Goal: Check status: Check status

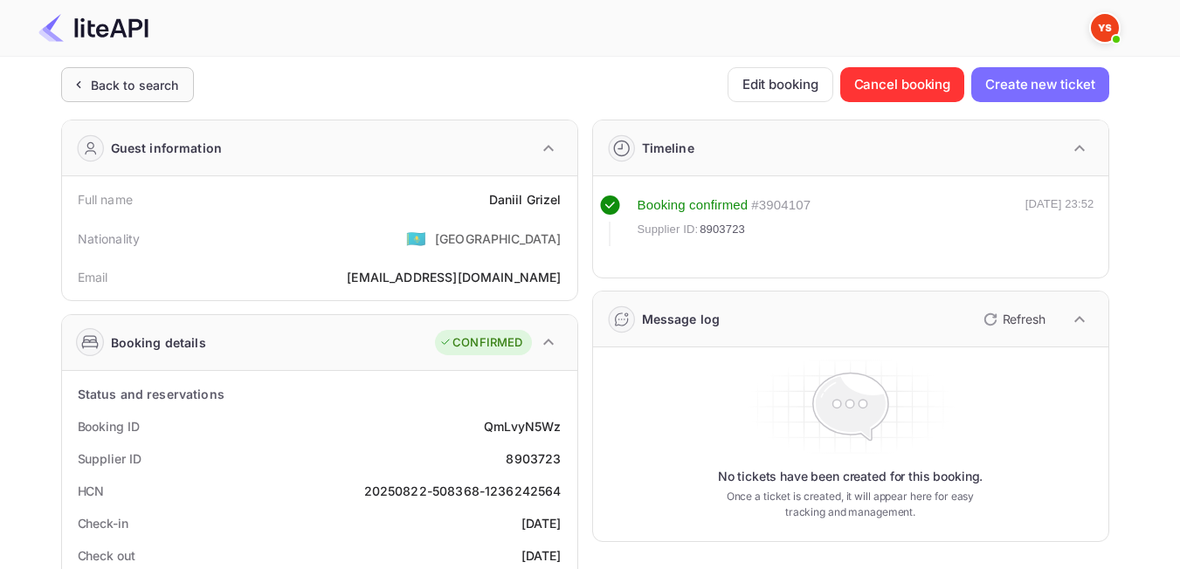
click at [178, 69] on div "Back to search" at bounding box center [127, 84] width 133 height 35
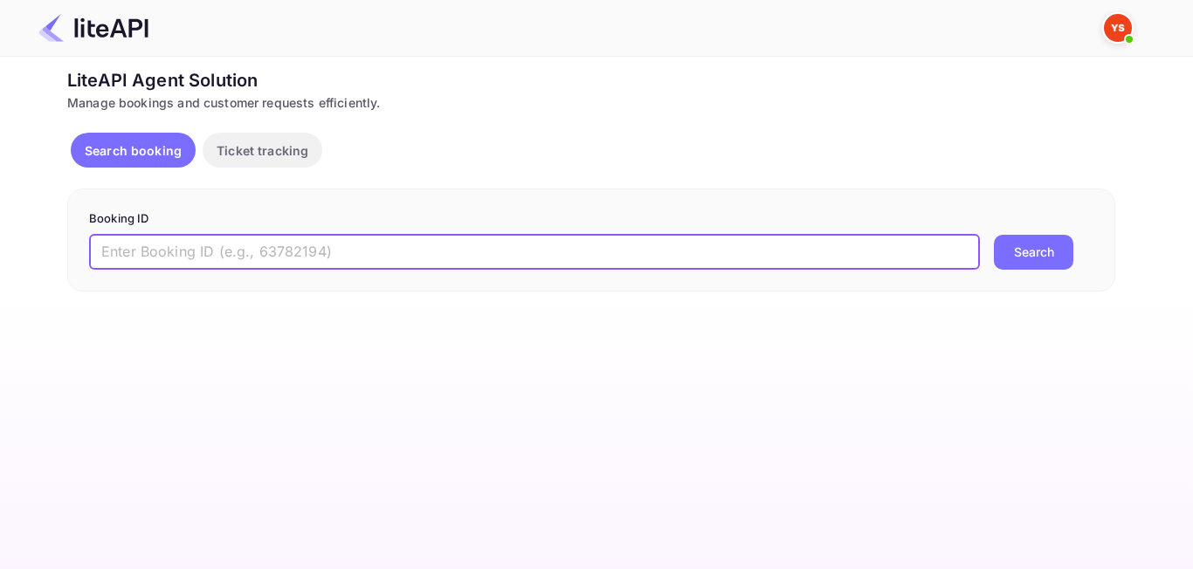
paste input "8895446"
click at [110, 252] on input "8895446" at bounding box center [534, 252] width 891 height 35
type input "8895446"
click at [1052, 266] on button "Search" at bounding box center [1033, 252] width 79 height 35
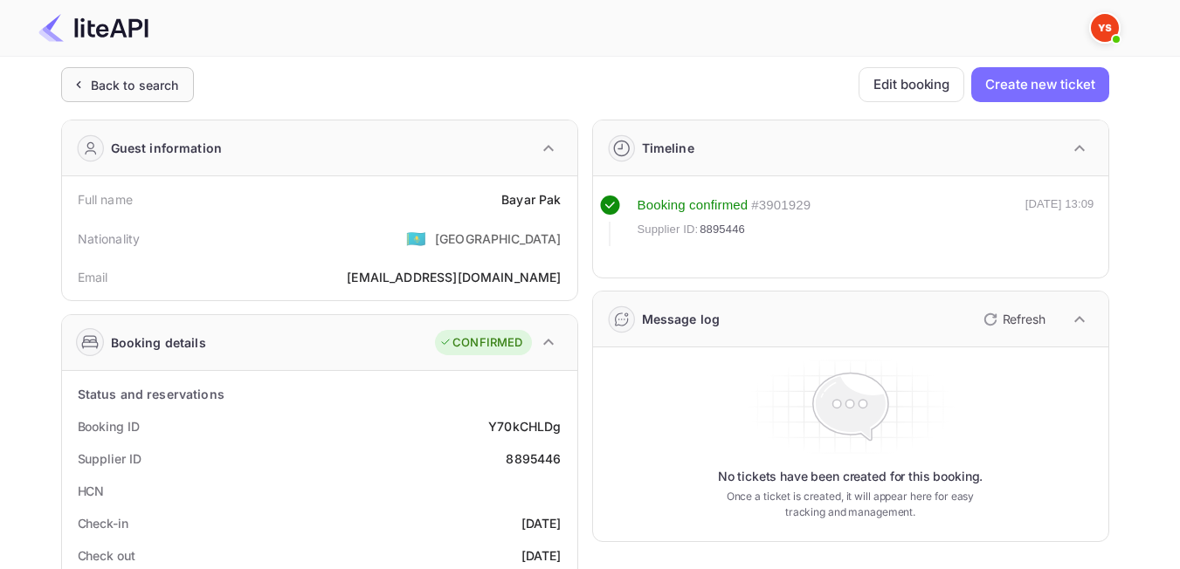
click at [182, 88] on div "Back to search" at bounding box center [127, 84] width 133 height 35
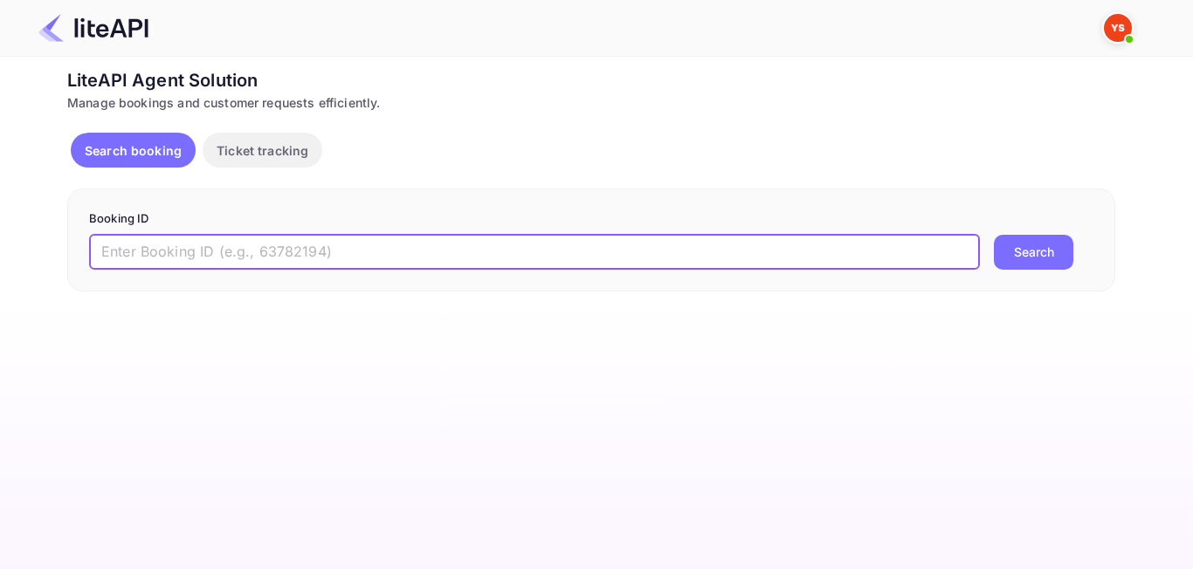
paste input "8424414"
type input "8424414"
click at [1068, 245] on button "Search" at bounding box center [1033, 252] width 79 height 35
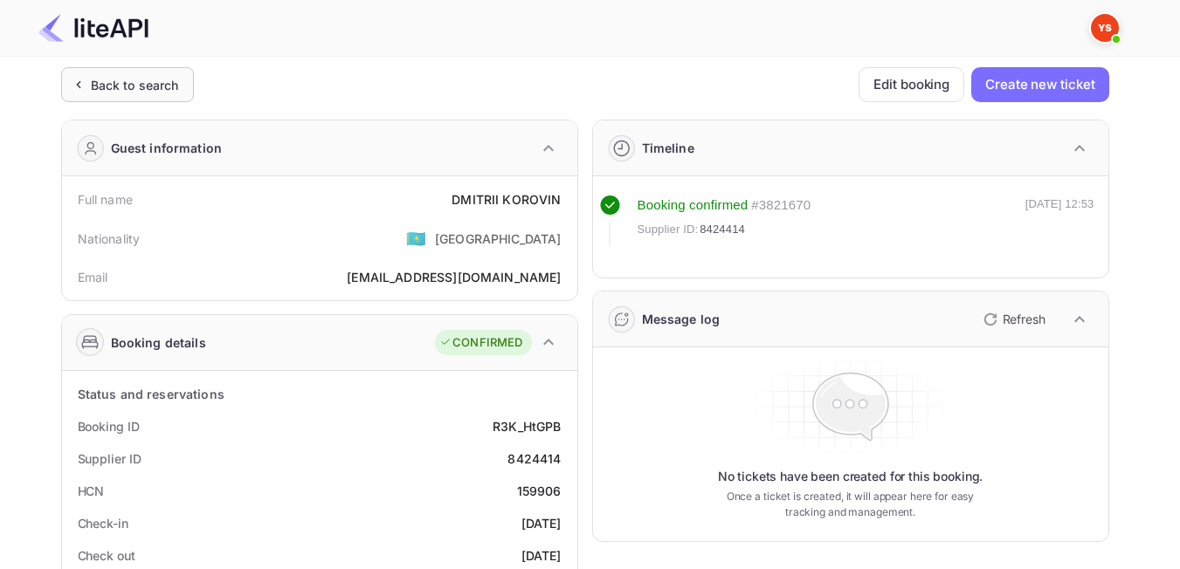
click at [126, 97] on div "Back to search" at bounding box center [127, 84] width 133 height 35
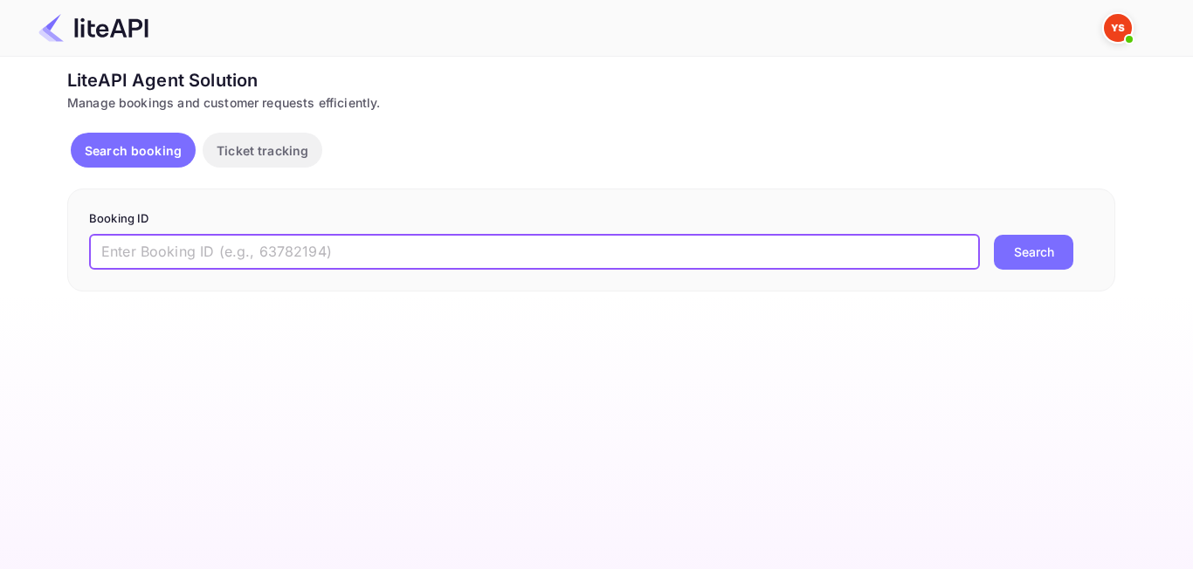
paste input "8969853"
type input "8969853"
click at [1043, 233] on form "Booking ID 8969853 ​ Search" at bounding box center [591, 239] width 1004 height 59
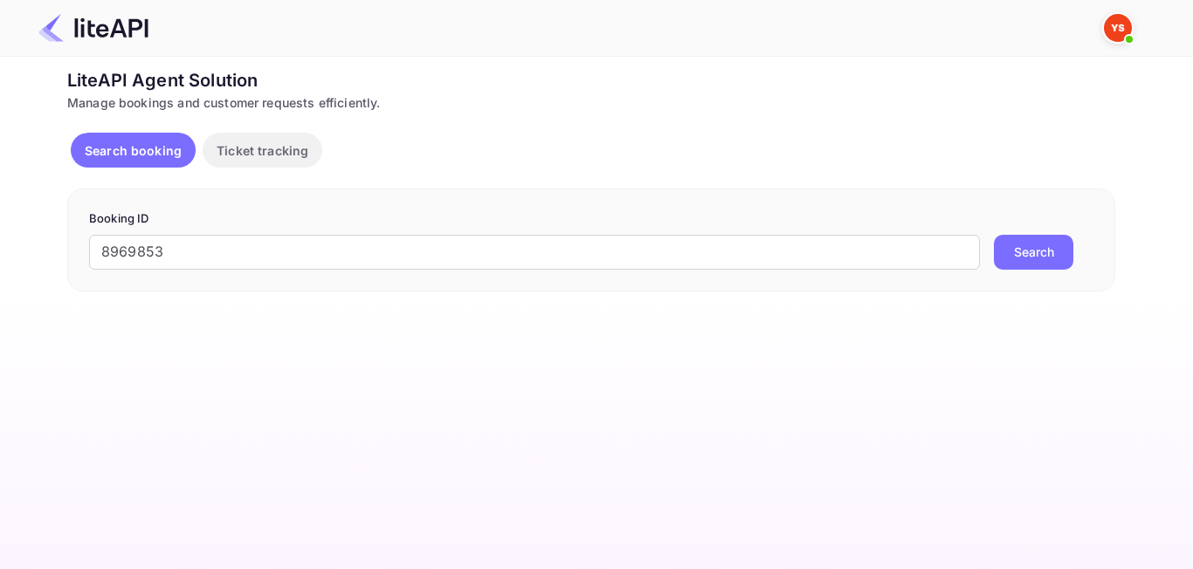
click at [1044, 238] on button "Search" at bounding box center [1033, 252] width 79 height 35
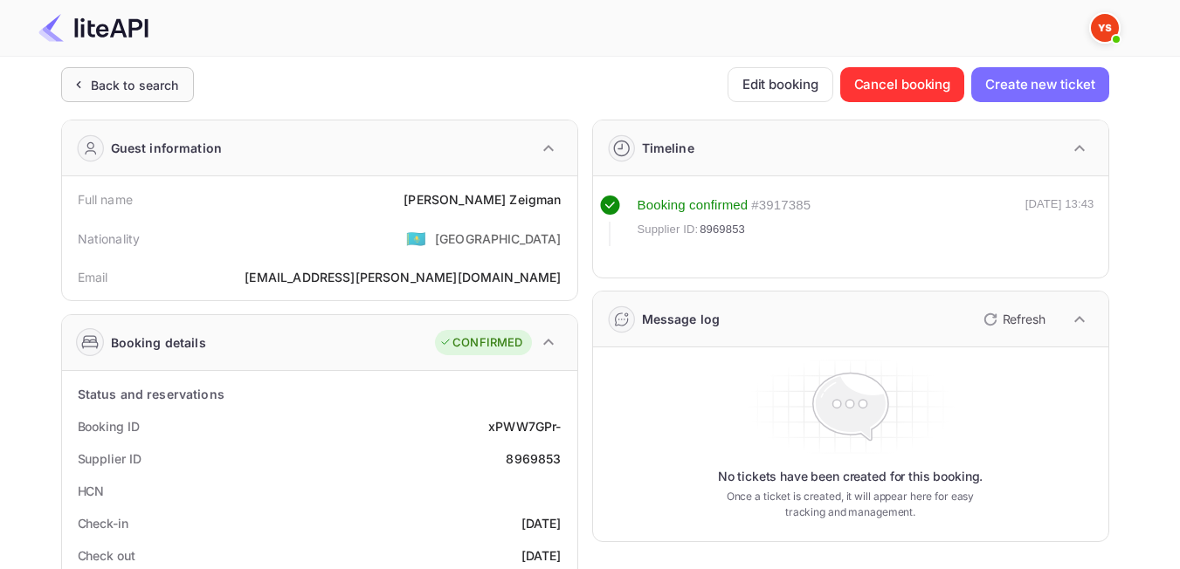
click at [163, 84] on div "Back to search" at bounding box center [135, 85] width 88 height 18
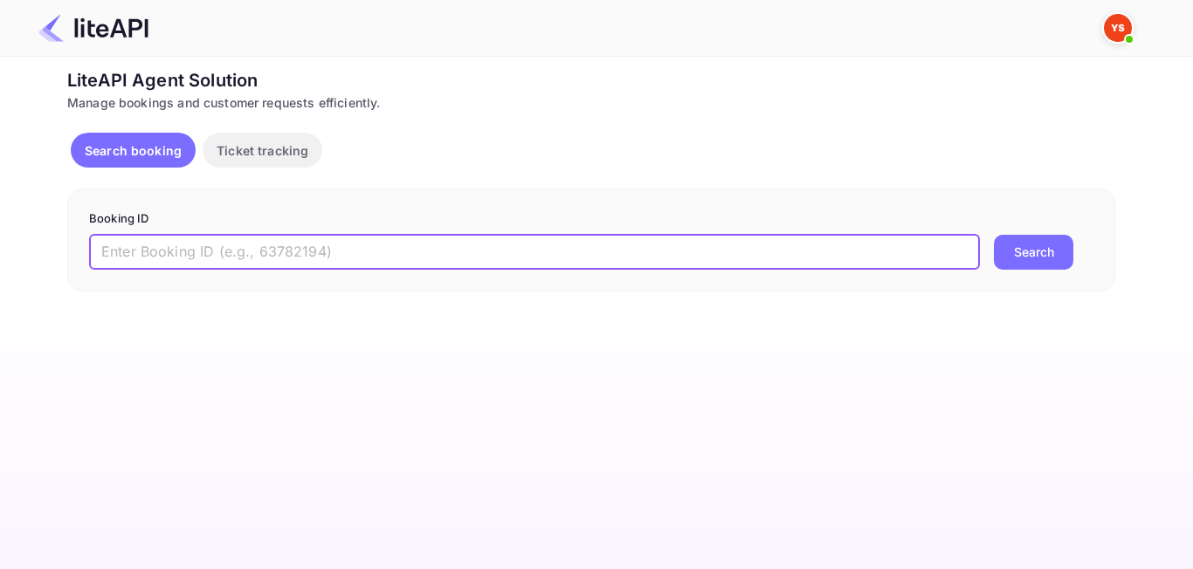
paste input "8513294"
type input "8513294"
click at [1057, 250] on button "Search" at bounding box center [1033, 252] width 79 height 35
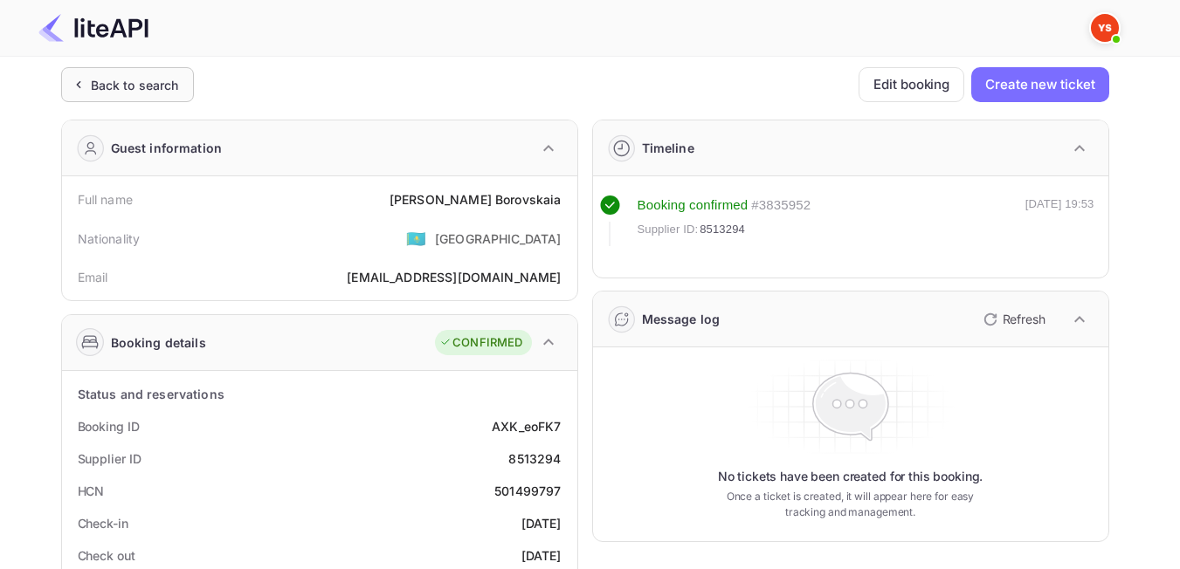
click at [115, 88] on div "Back to search" at bounding box center [135, 85] width 88 height 18
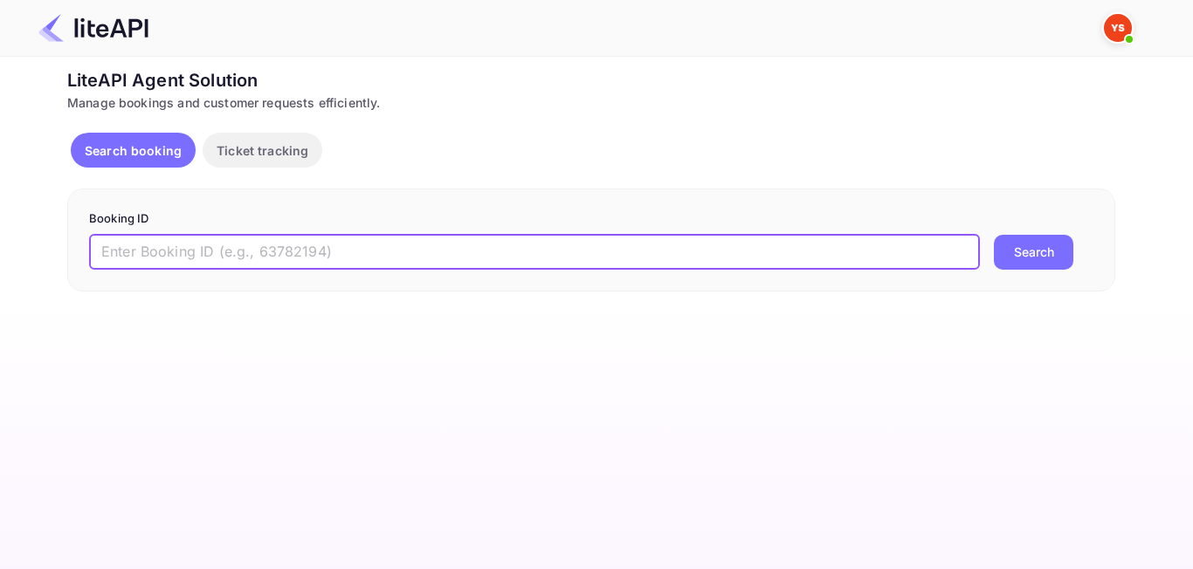
paste input "8705872"
type input "8705872"
click at [1023, 258] on button "Search" at bounding box center [1033, 252] width 79 height 35
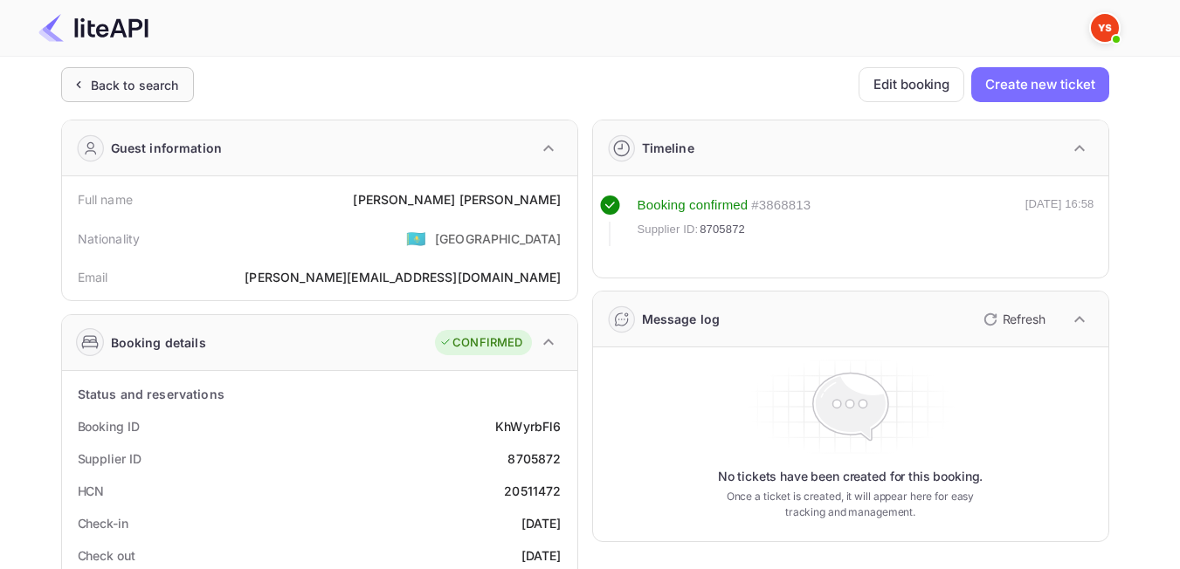
click at [130, 96] on div "Back to search" at bounding box center [127, 84] width 133 height 35
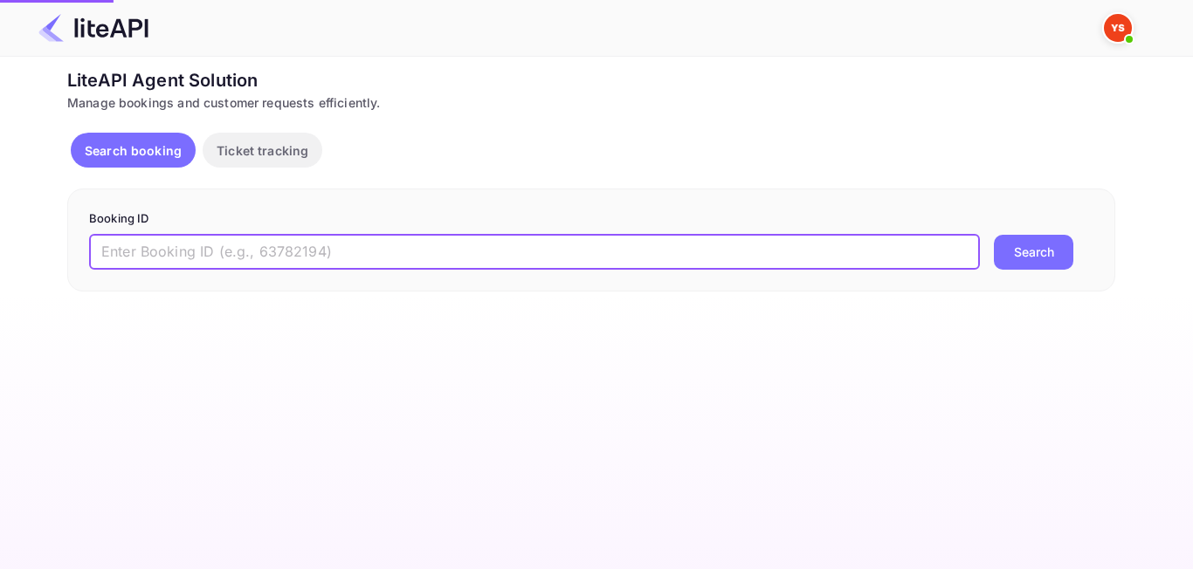
paste input "7804117"
type input "7804117"
click at [1005, 256] on button "Search" at bounding box center [1033, 252] width 79 height 35
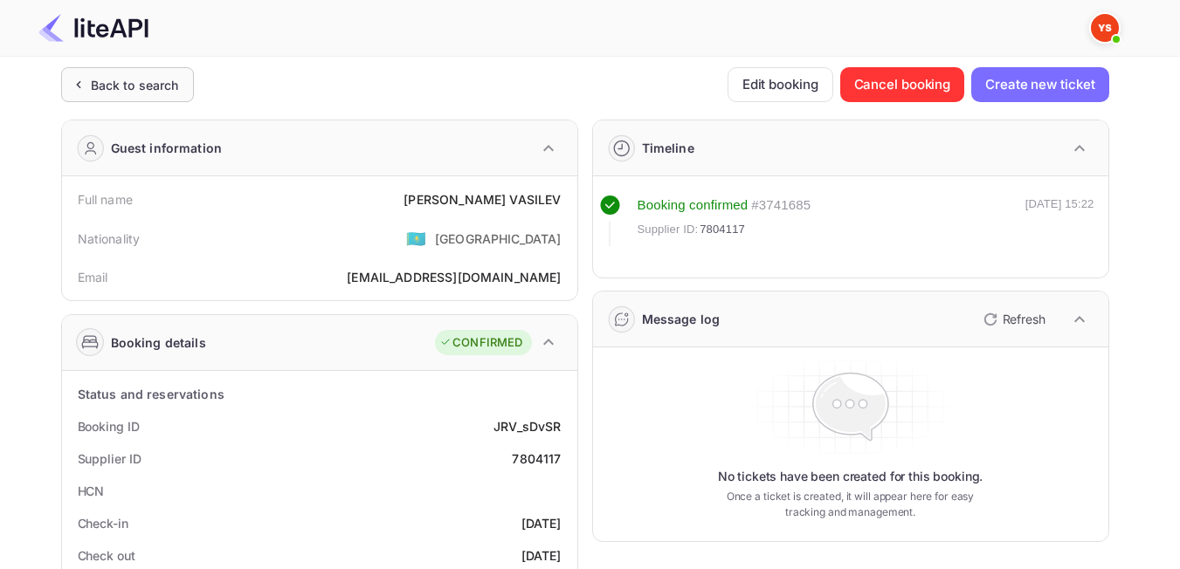
click at [151, 78] on div "Back to search" at bounding box center [135, 85] width 88 height 18
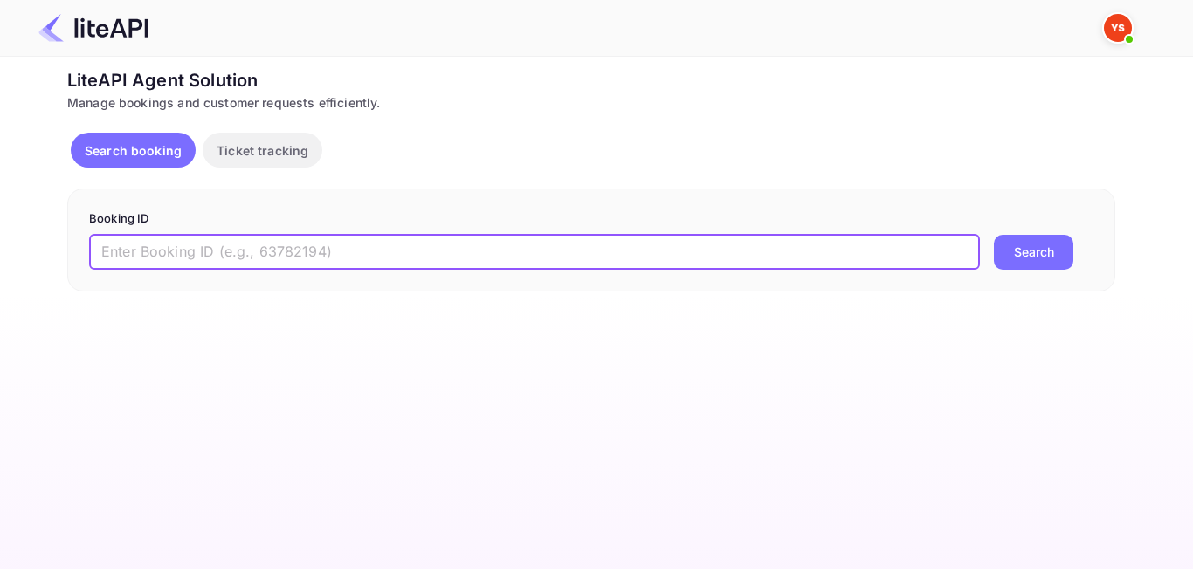
paste input "8022824"
type input "8022824"
click at [1011, 244] on button "Search" at bounding box center [1033, 252] width 79 height 35
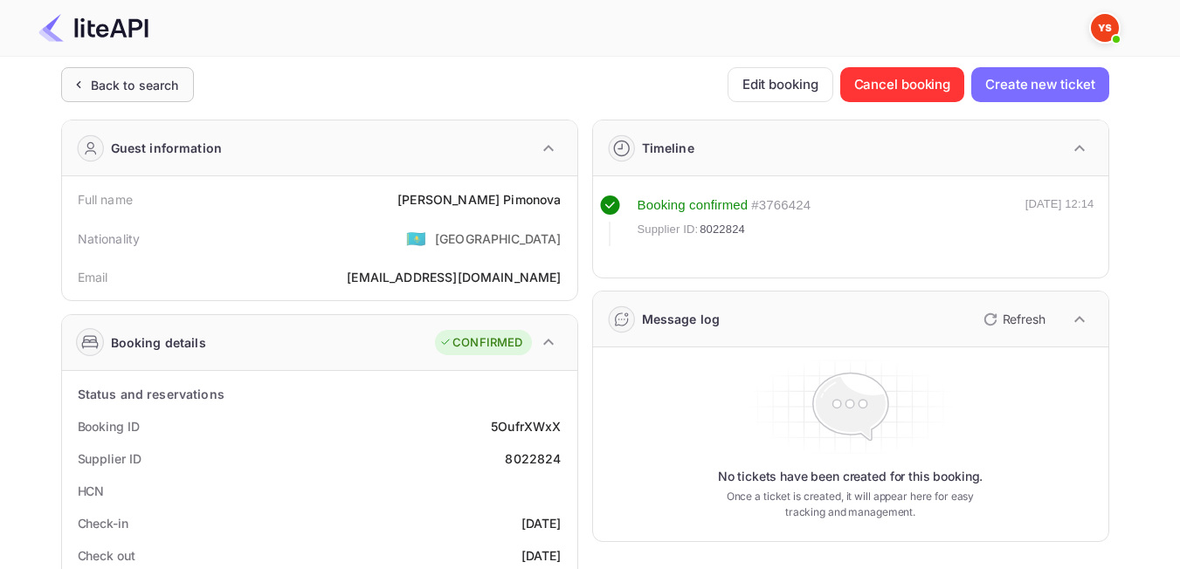
click at [142, 92] on div "Back to search" at bounding box center [135, 85] width 88 height 18
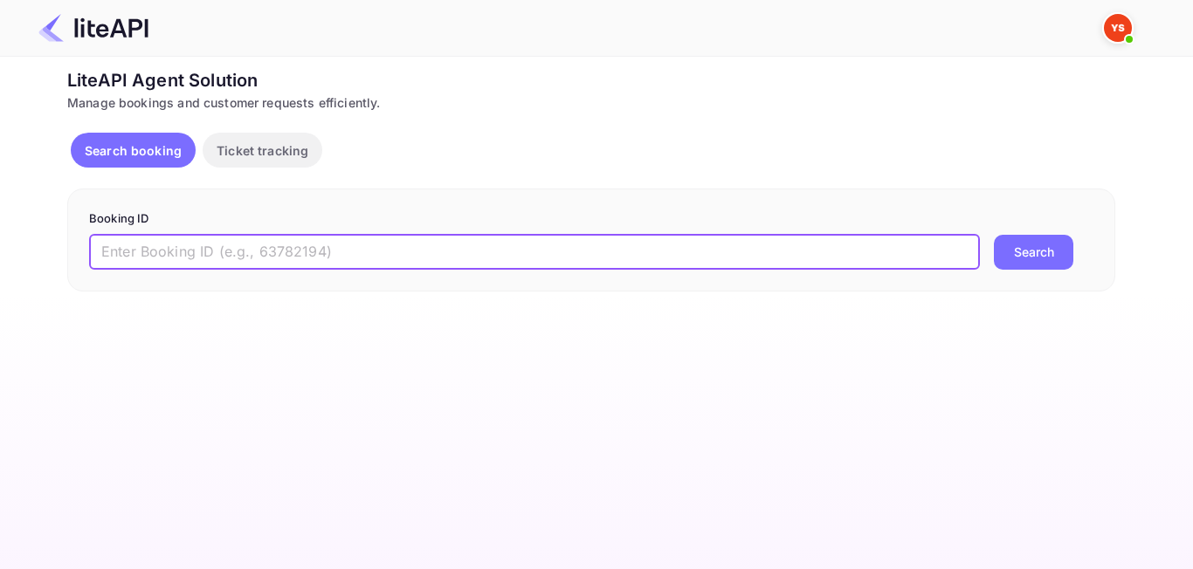
paste input "8902808"
type input "8902808"
click at [1002, 278] on div "Booking ID 8902808 ​ Search" at bounding box center [591, 240] width 1048 height 103
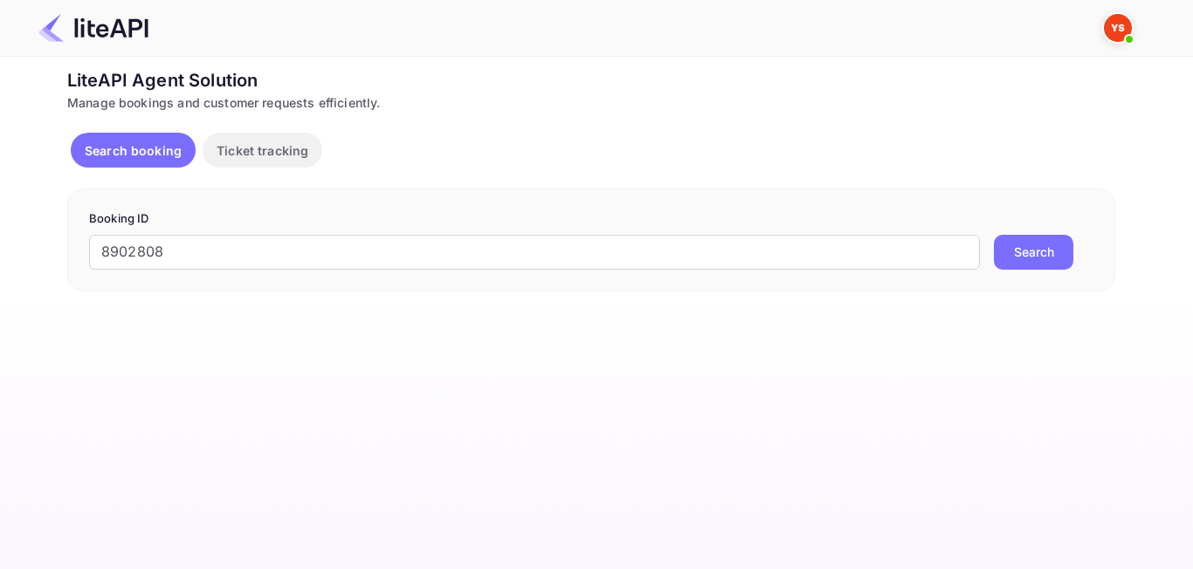
click at [1018, 242] on button "Search" at bounding box center [1033, 252] width 79 height 35
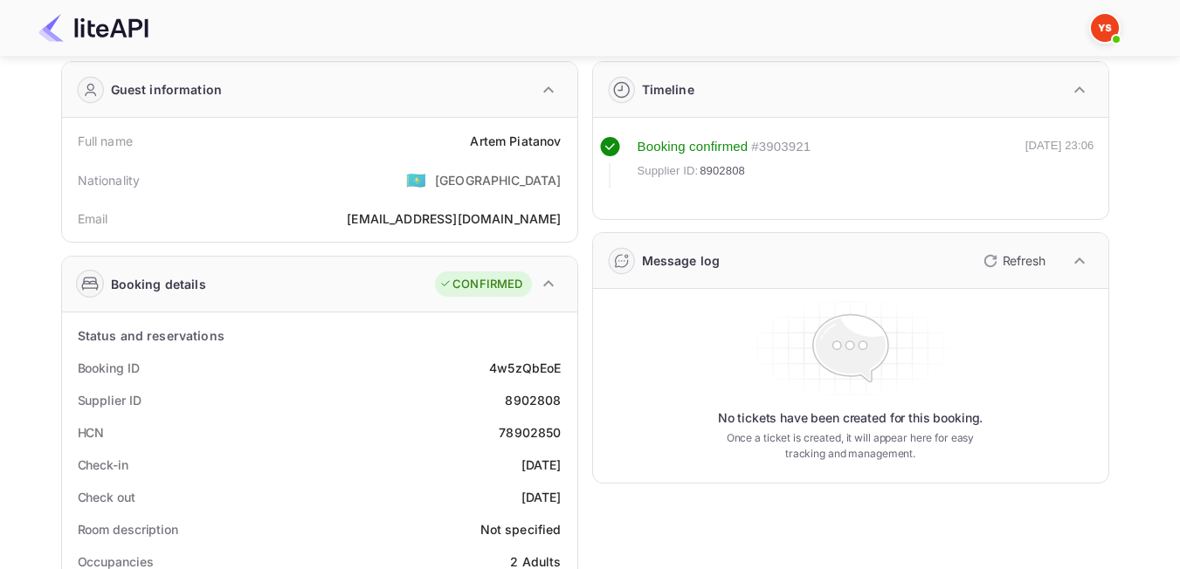
scroll to position [87, 0]
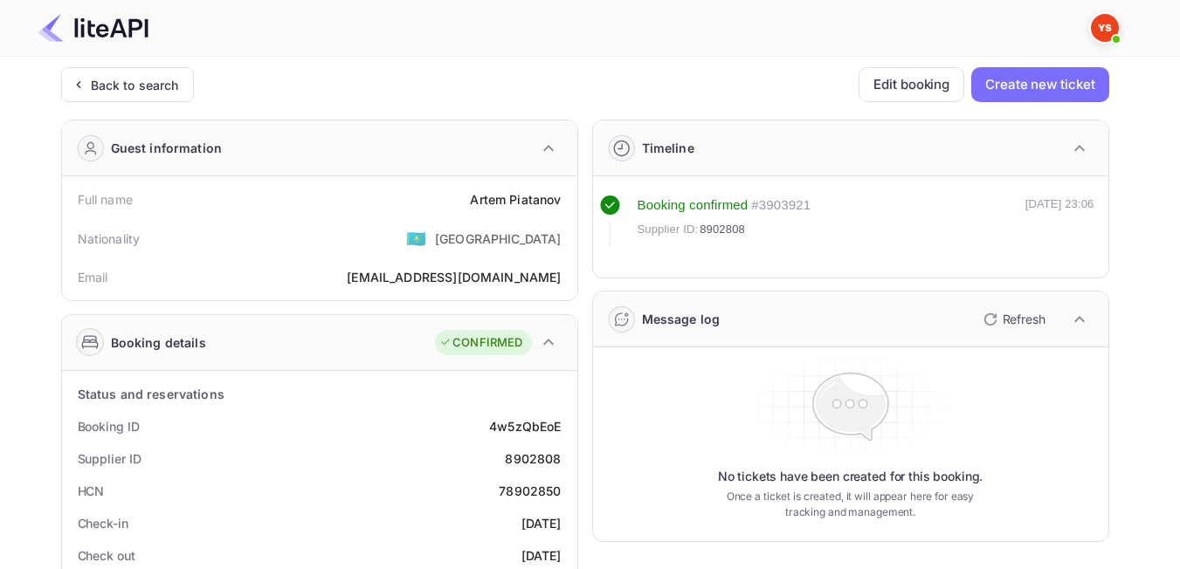
click at [126, 94] on div "Back to search" at bounding box center [127, 84] width 133 height 35
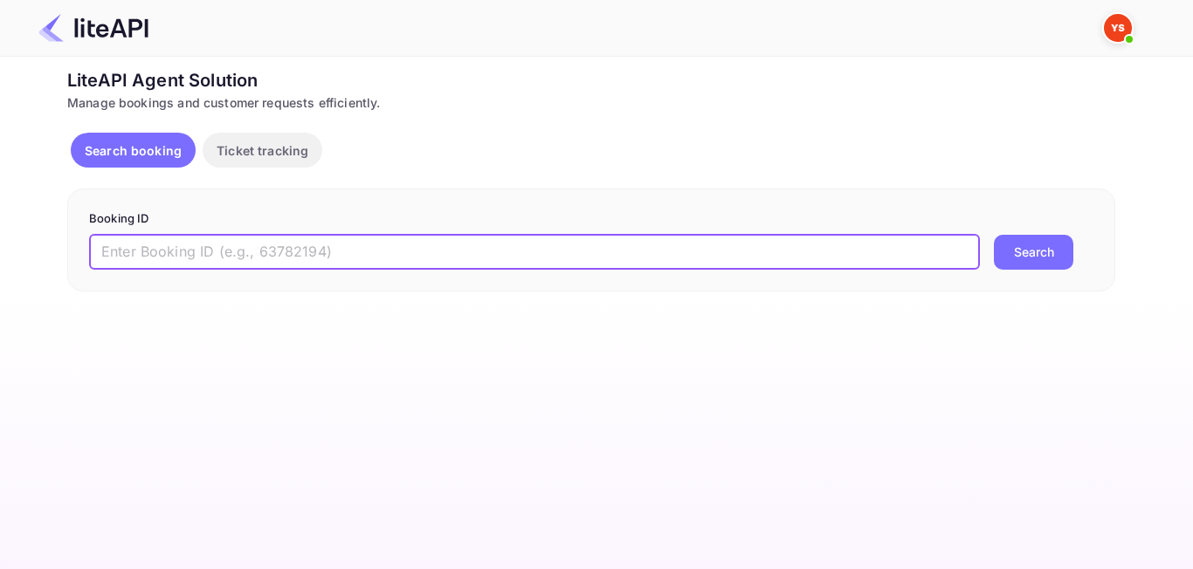
paste input "8895314"
type input "8895314"
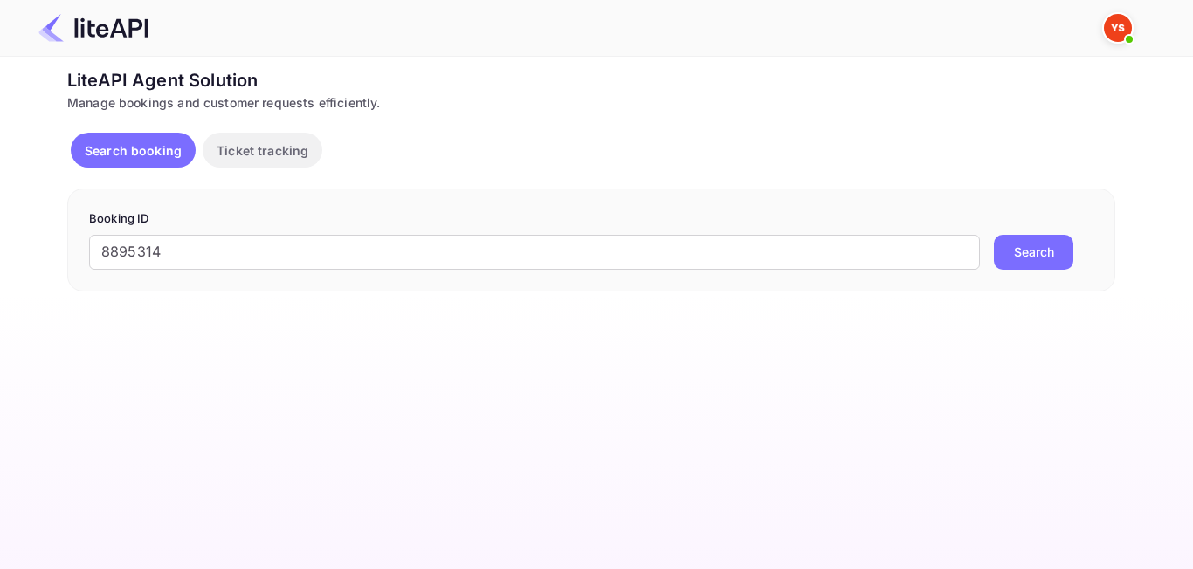
click at [1016, 254] on button "Search" at bounding box center [1033, 252] width 79 height 35
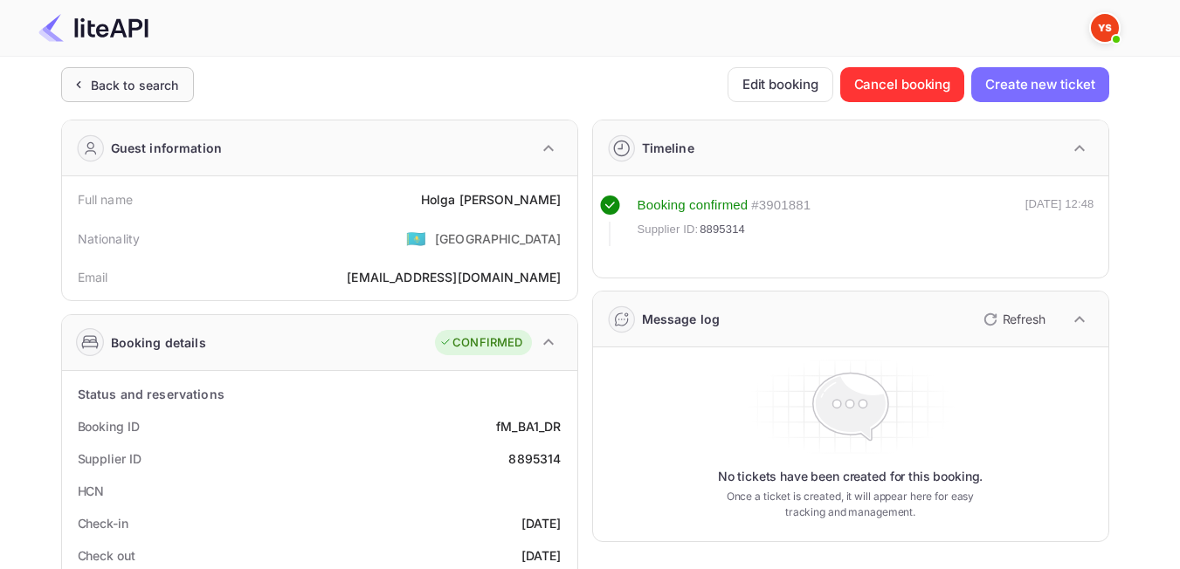
click at [152, 93] on div "Back to search" at bounding box center [135, 85] width 88 height 18
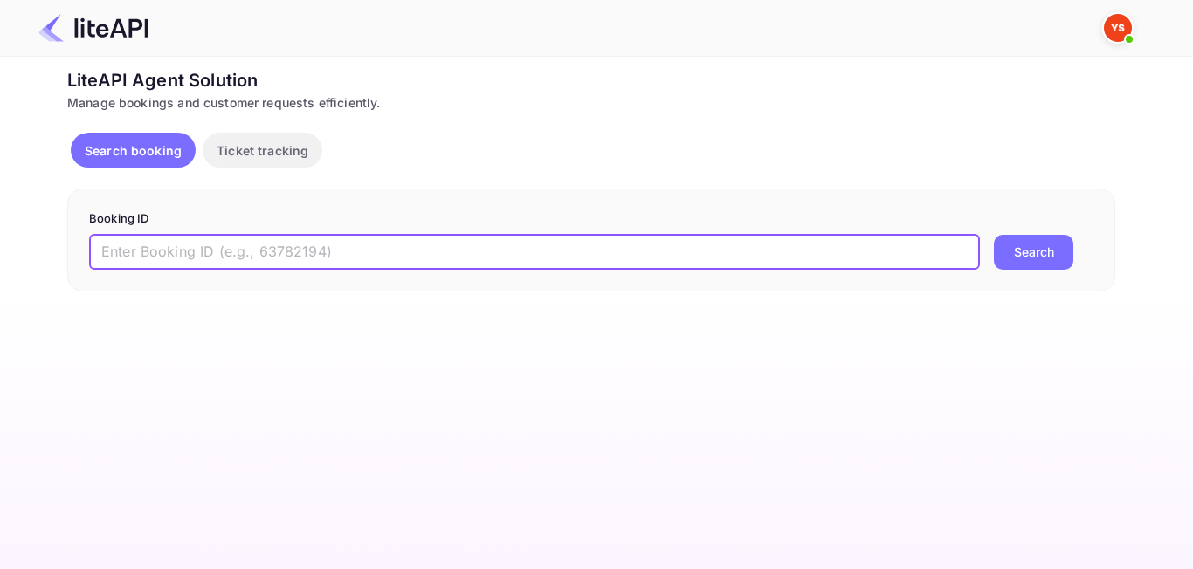
paste input "8903789"
type input "8903789"
click at [1030, 253] on button "Search" at bounding box center [1033, 252] width 79 height 35
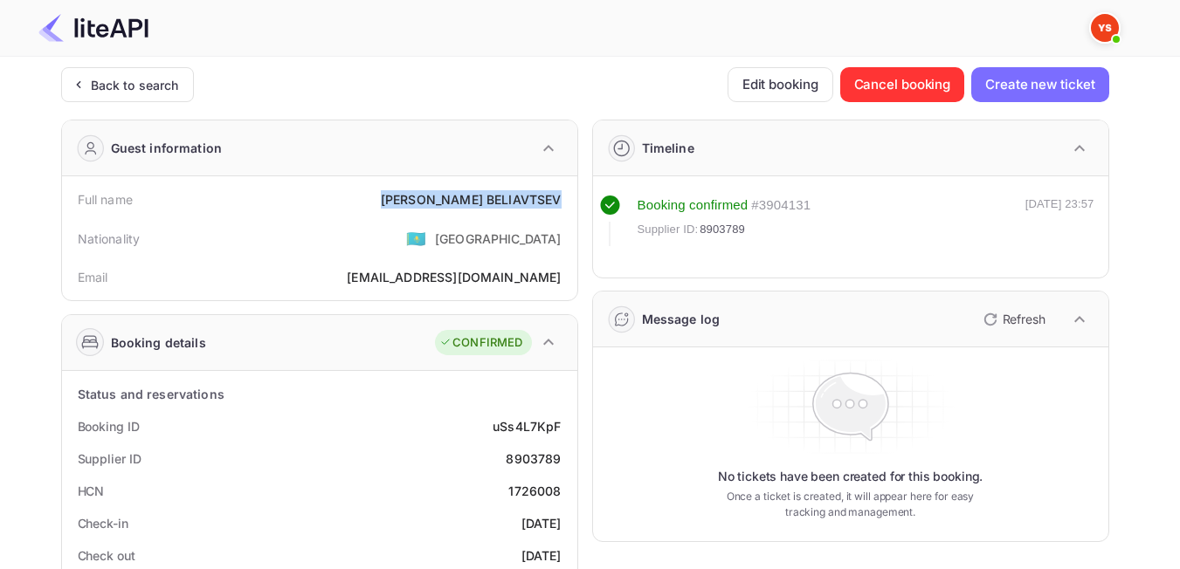
drag, startPoint x: 437, startPoint y: 203, endPoint x: 557, endPoint y: 196, distance: 120.7
click at [557, 196] on div "[PERSON_NAME]" at bounding box center [471, 199] width 181 height 18
click at [394, 214] on div "Full name [PERSON_NAME]" at bounding box center [319, 199] width 501 height 32
click at [171, 86] on div "Back to search" at bounding box center [135, 85] width 88 height 18
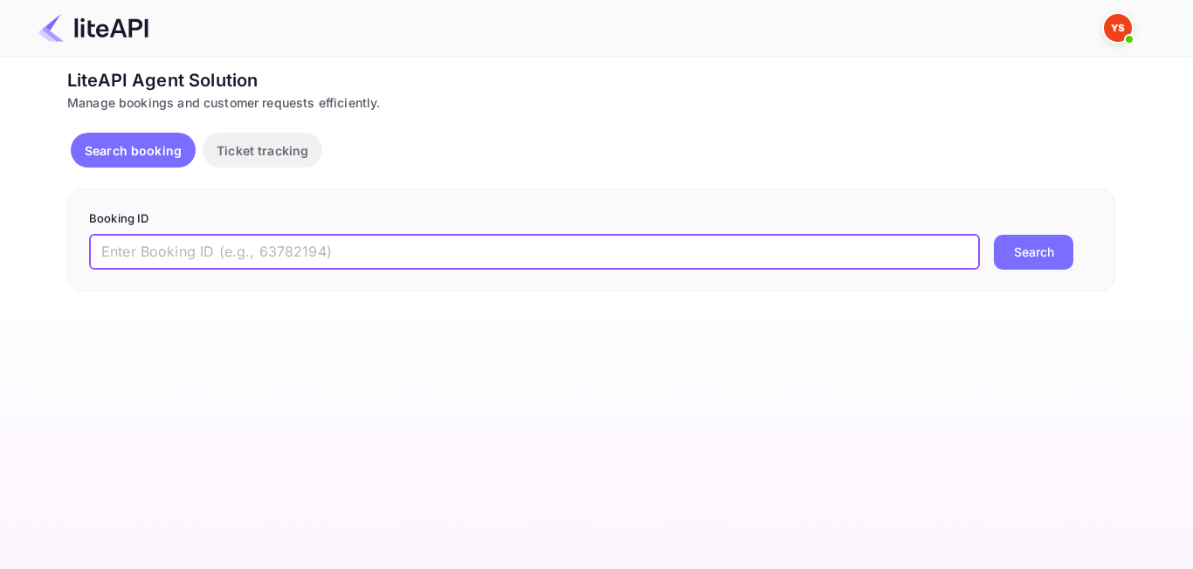
paste input "8993938"
type input "8993938"
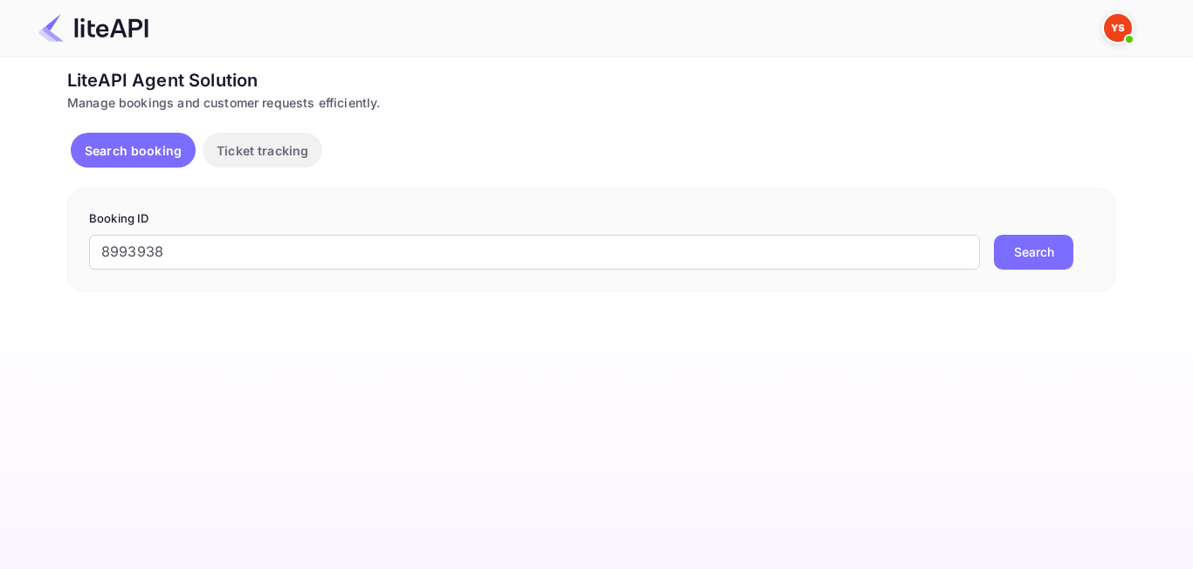
click at [1034, 257] on button "Search" at bounding box center [1033, 252] width 79 height 35
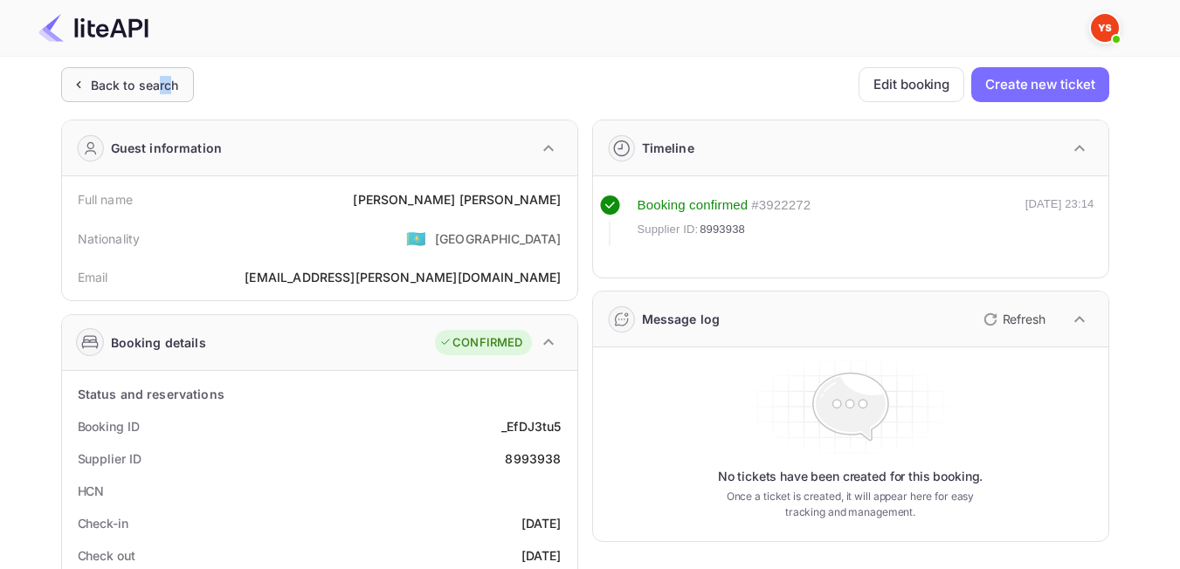
click at [162, 93] on div "Back to search" at bounding box center [135, 85] width 88 height 18
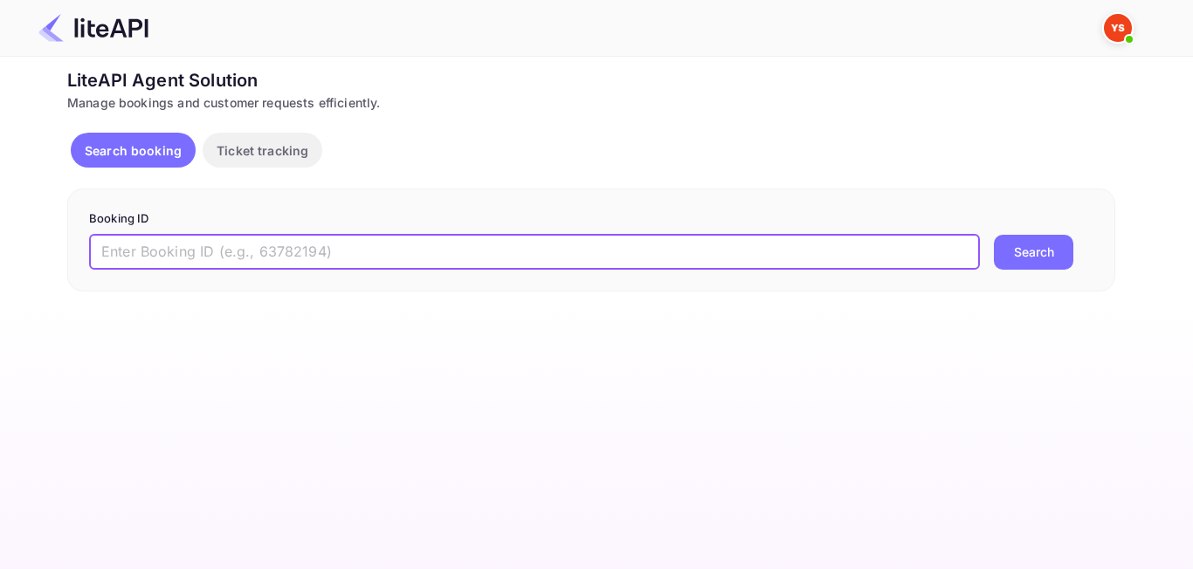
paste input "8011786"
type input "8011786"
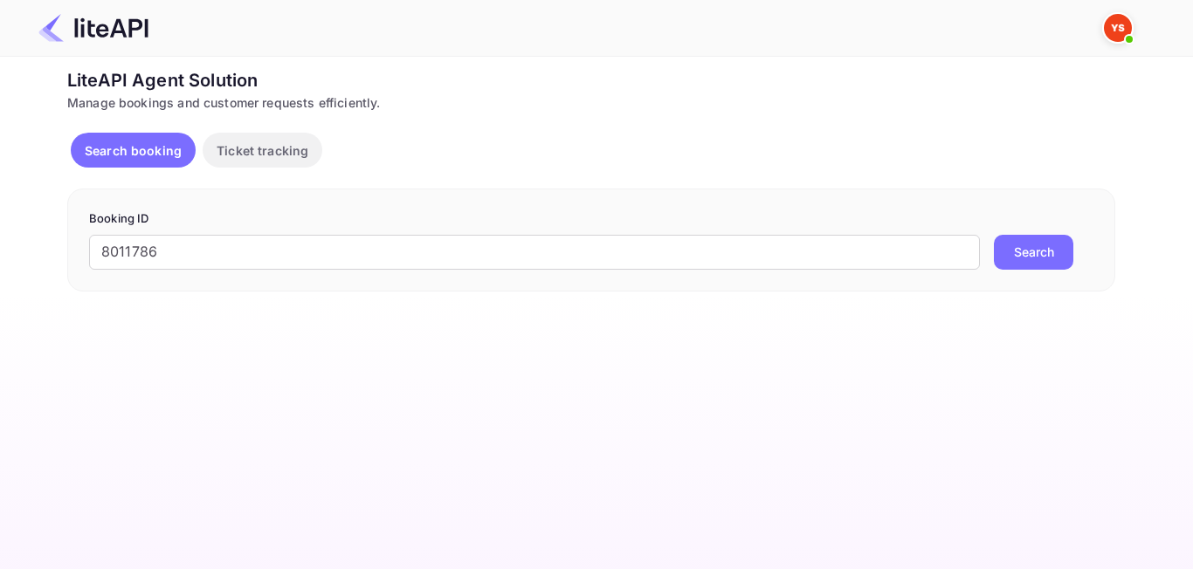
click at [1027, 251] on button "Search" at bounding box center [1033, 252] width 79 height 35
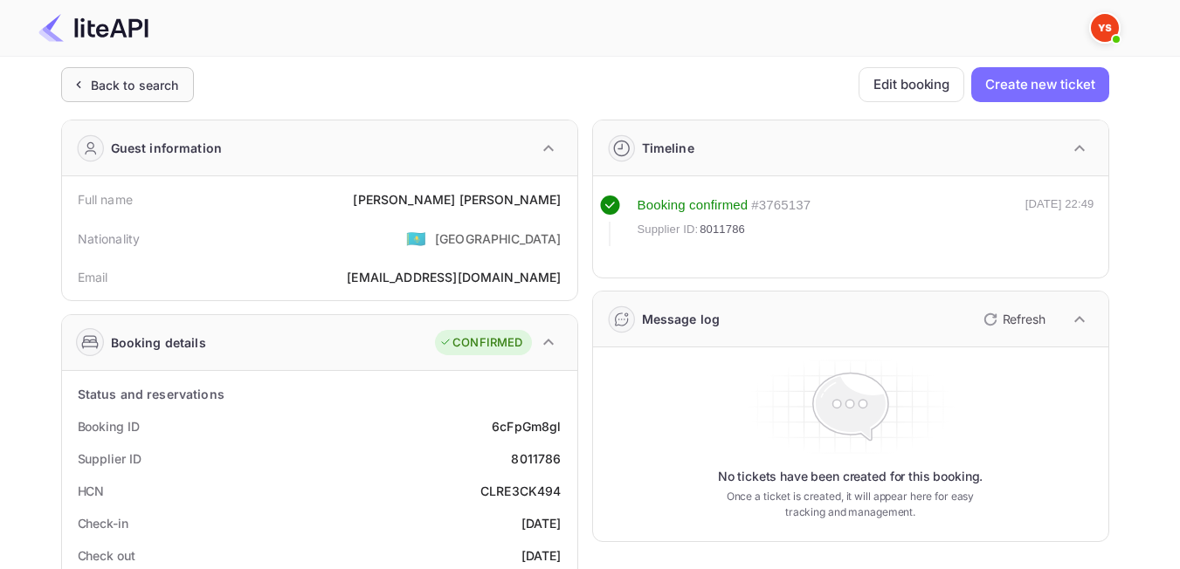
click at [141, 101] on div "Back to search" at bounding box center [127, 84] width 133 height 35
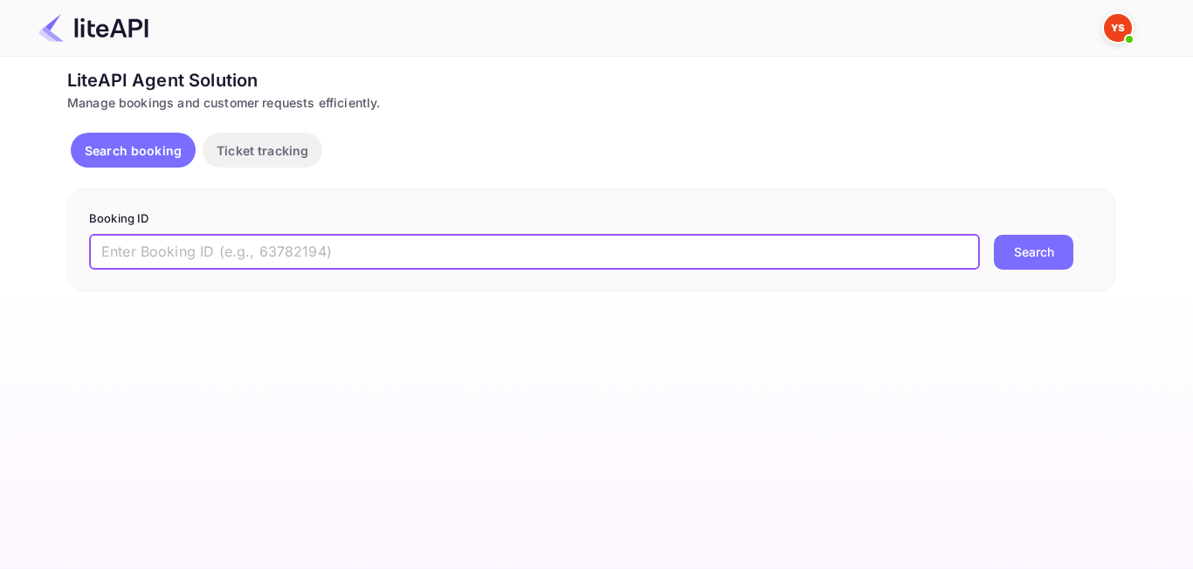
paste input "8887215"
type input "8887215"
click at [1056, 254] on button "Search" at bounding box center [1033, 252] width 79 height 35
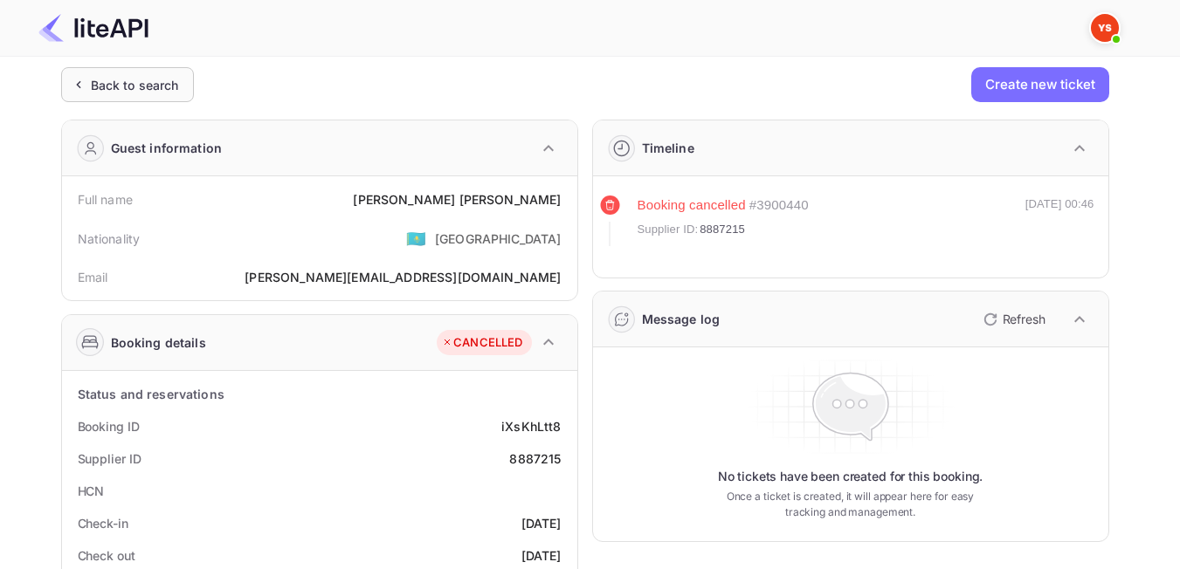
click at [143, 93] on div "Back to search" at bounding box center [135, 85] width 88 height 18
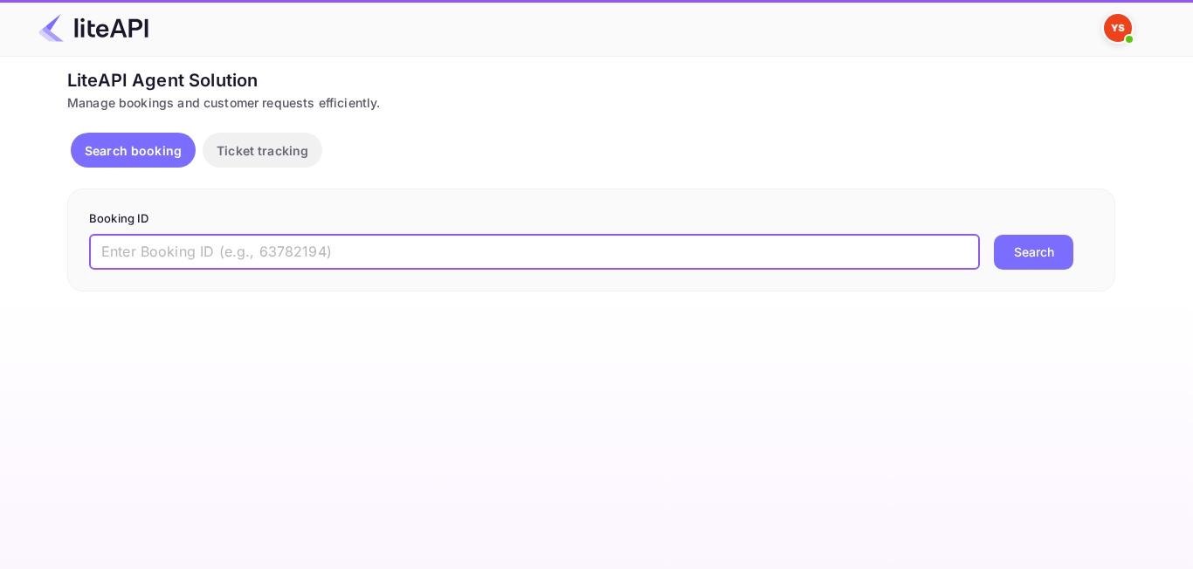
paste input "8401739"
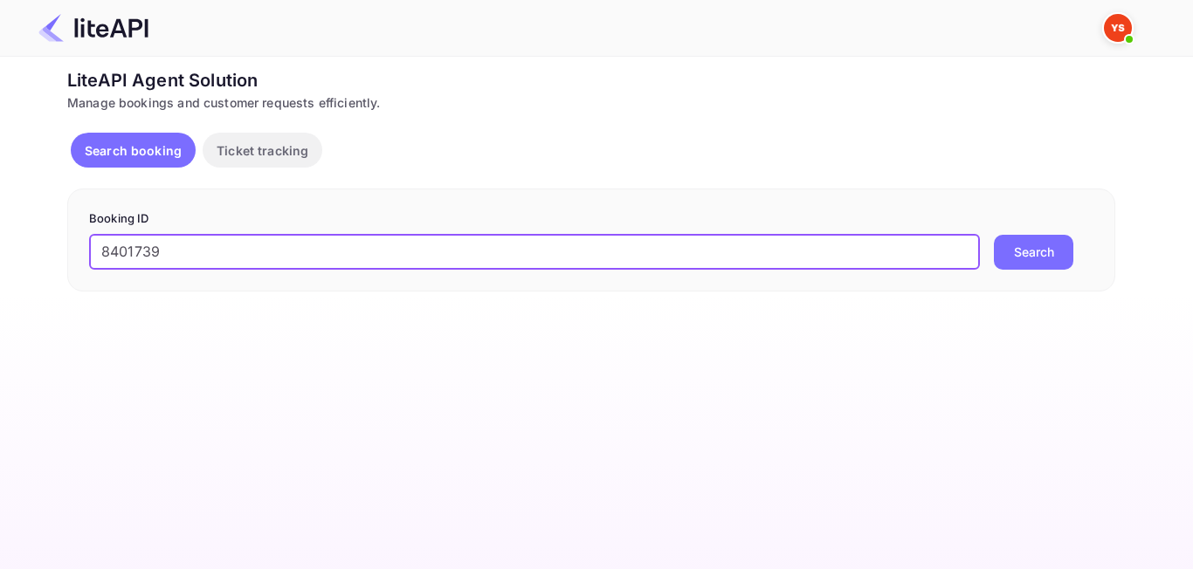
type input "8401739"
click at [1052, 256] on button "Search" at bounding box center [1033, 252] width 79 height 35
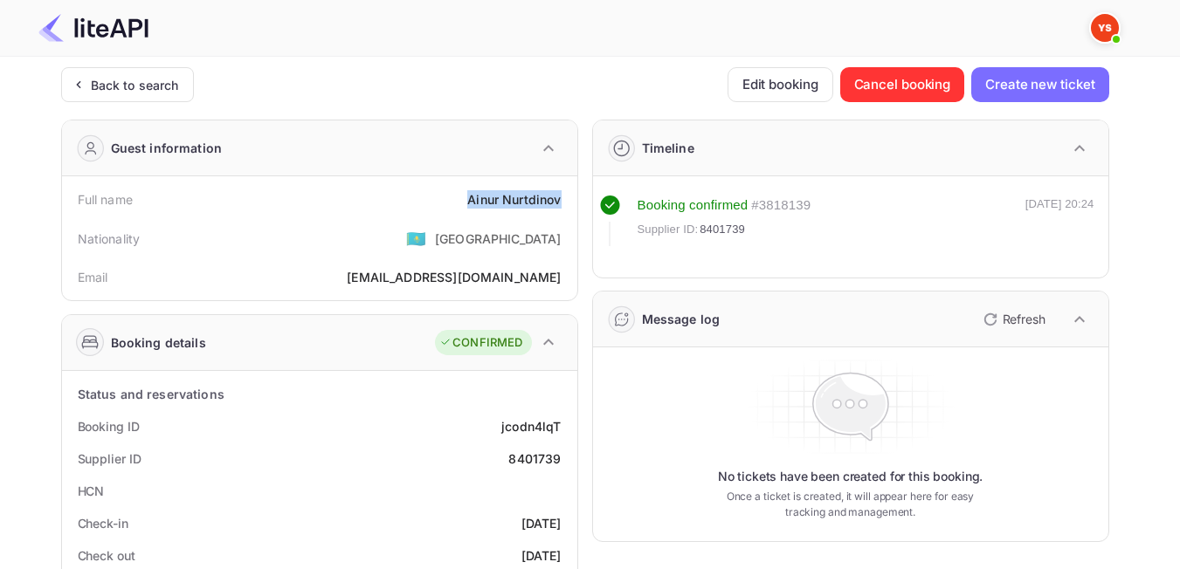
drag, startPoint x: 468, startPoint y: 203, endPoint x: 566, endPoint y: 194, distance: 98.2
click at [566, 194] on div "Full name [PERSON_NAME]" at bounding box center [319, 199] width 501 height 32
click at [403, 217] on div "Nationality 🇰🇿 [DEMOGRAPHIC_DATA]" at bounding box center [319, 238] width 501 height 45
click at [151, 88] on div "Back to search" at bounding box center [135, 85] width 88 height 18
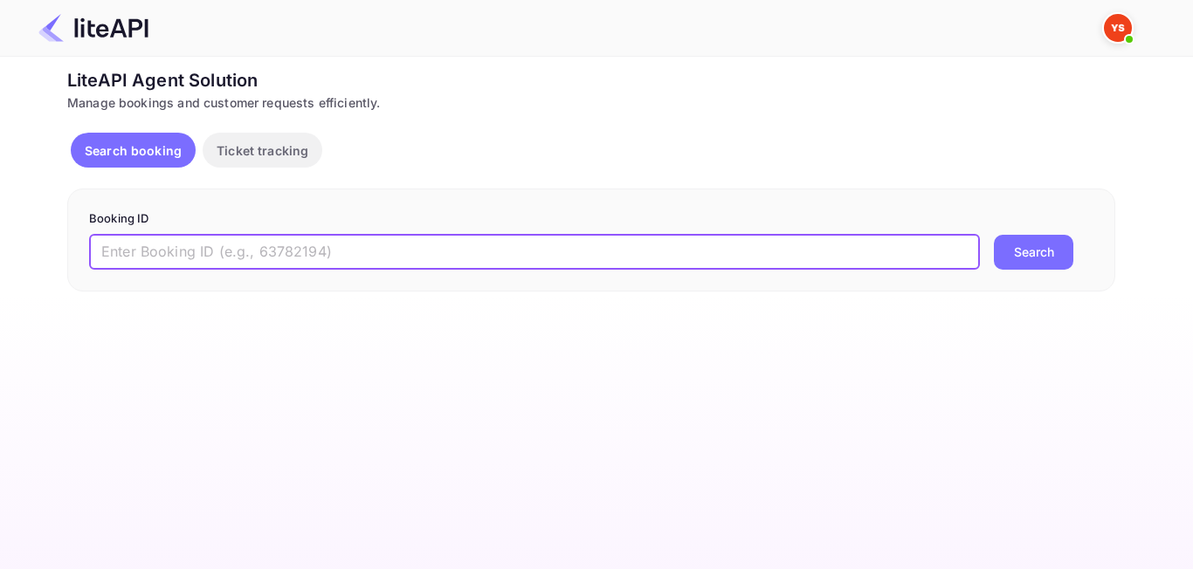
paste input "6983098"
type input "6983098"
click at [996, 291] on div "Booking ID 6983098 ​ Search" at bounding box center [591, 240] width 1048 height 103
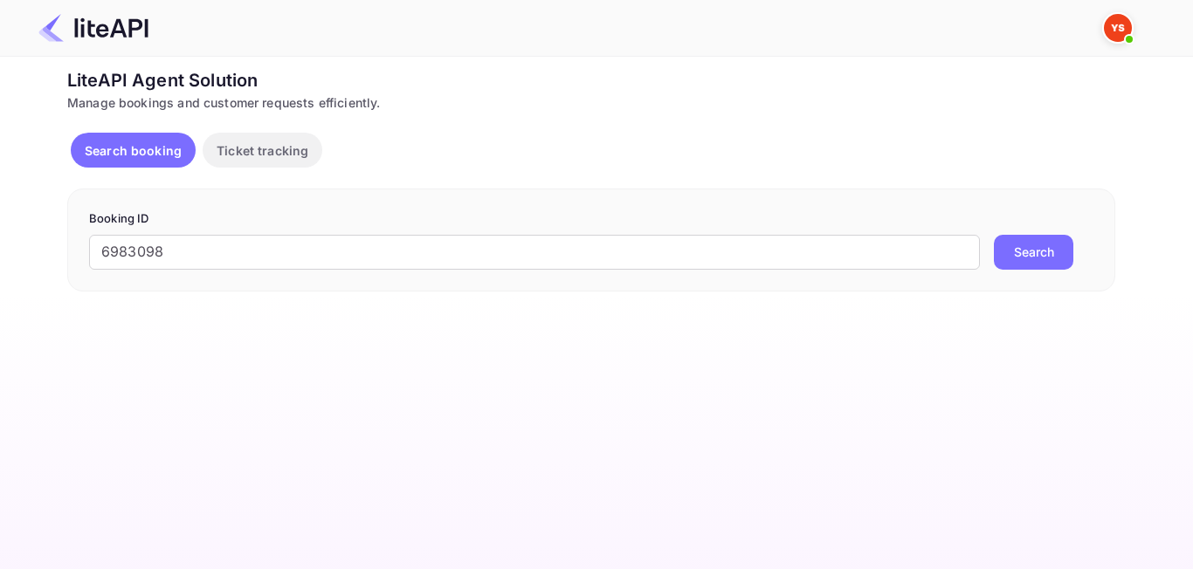
click at [1017, 256] on button "Search" at bounding box center [1033, 252] width 79 height 35
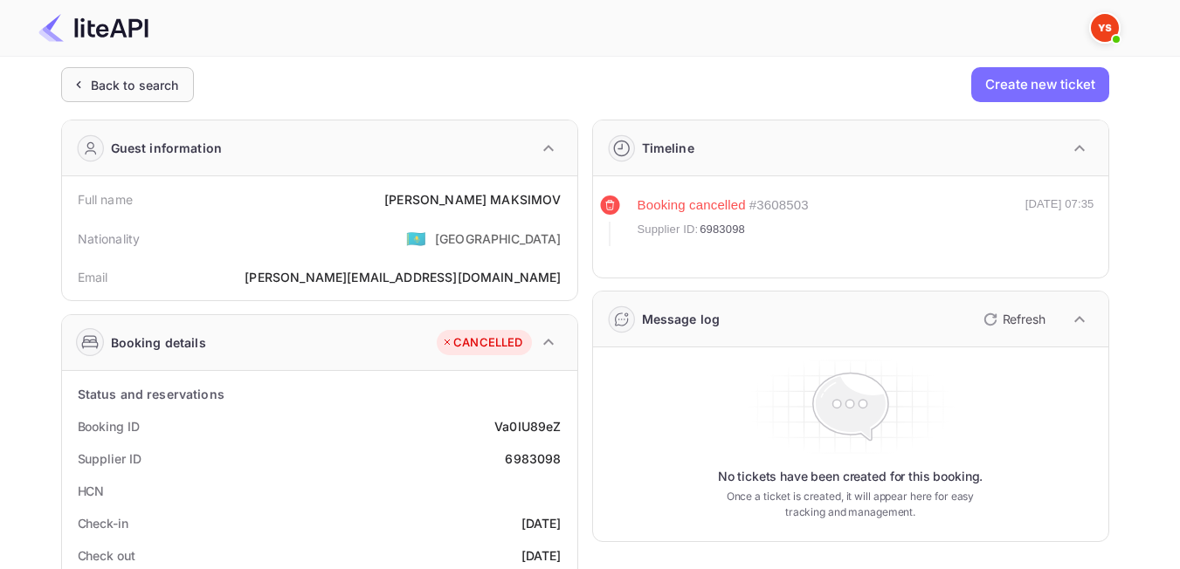
click at [120, 83] on div "Back to search" at bounding box center [135, 85] width 88 height 18
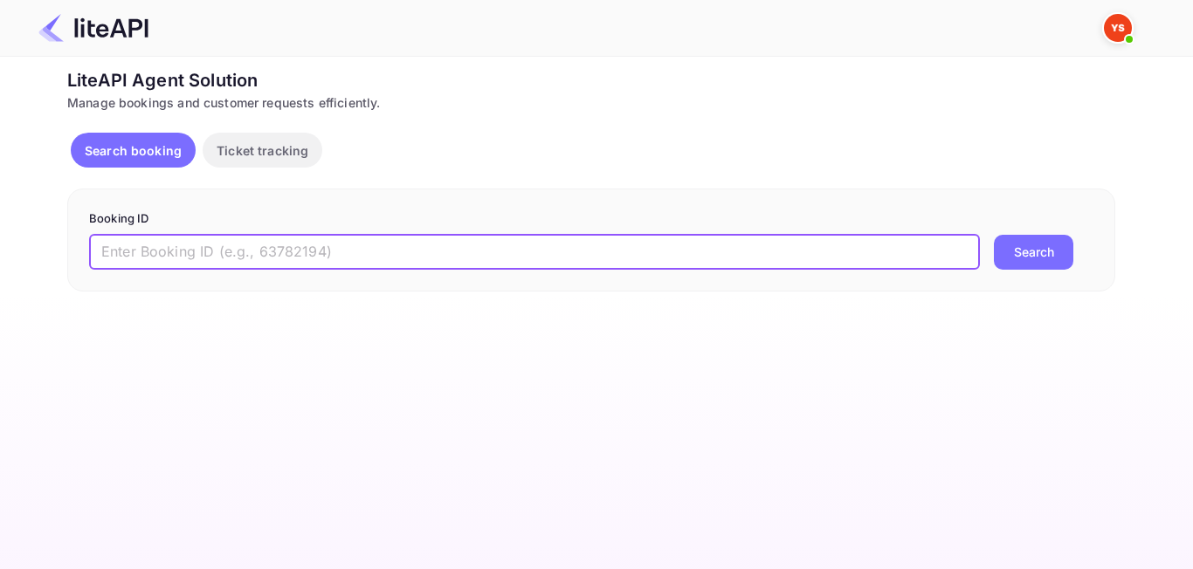
paste input "8884640"
type input "8884640"
click at [1074, 247] on div "8884640 ​ Search" at bounding box center [591, 252] width 1004 height 35
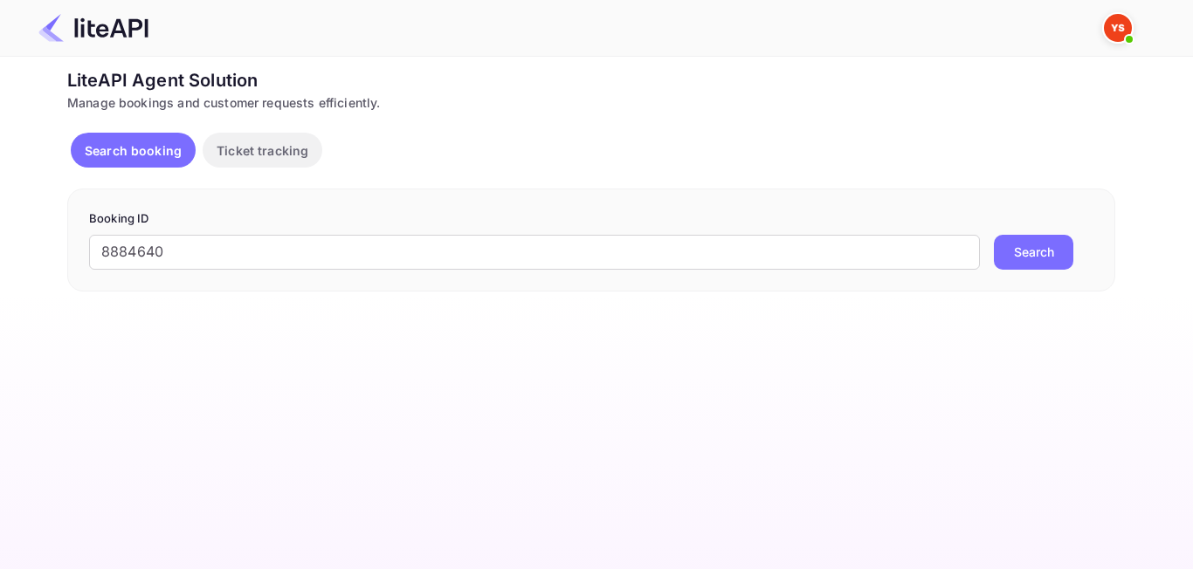
click at [1068, 251] on button "Search" at bounding box center [1033, 252] width 79 height 35
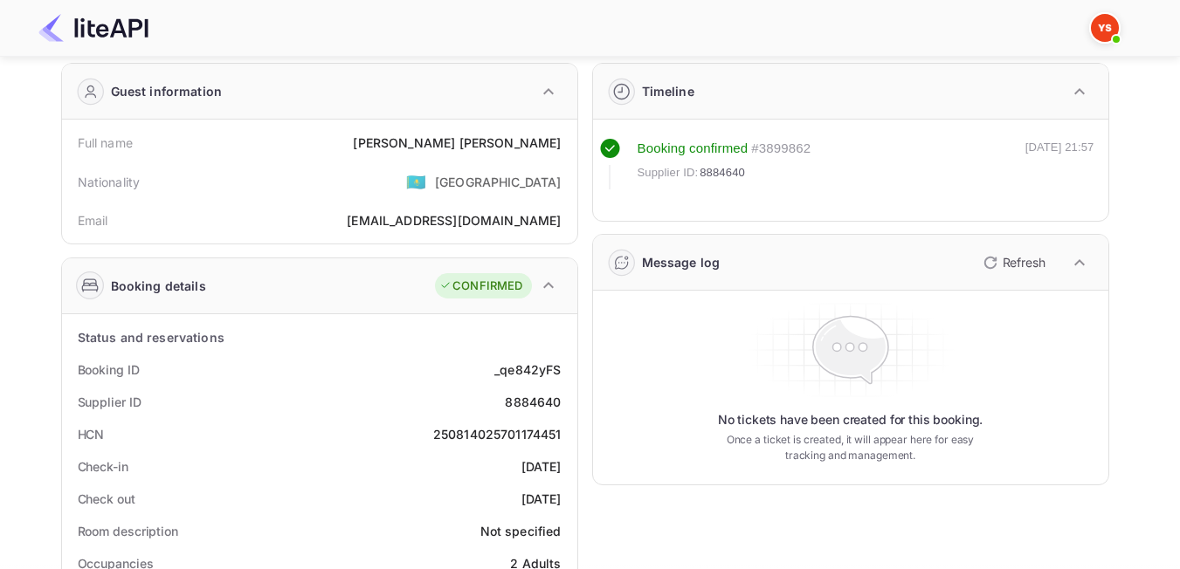
scroll to position [87, 0]
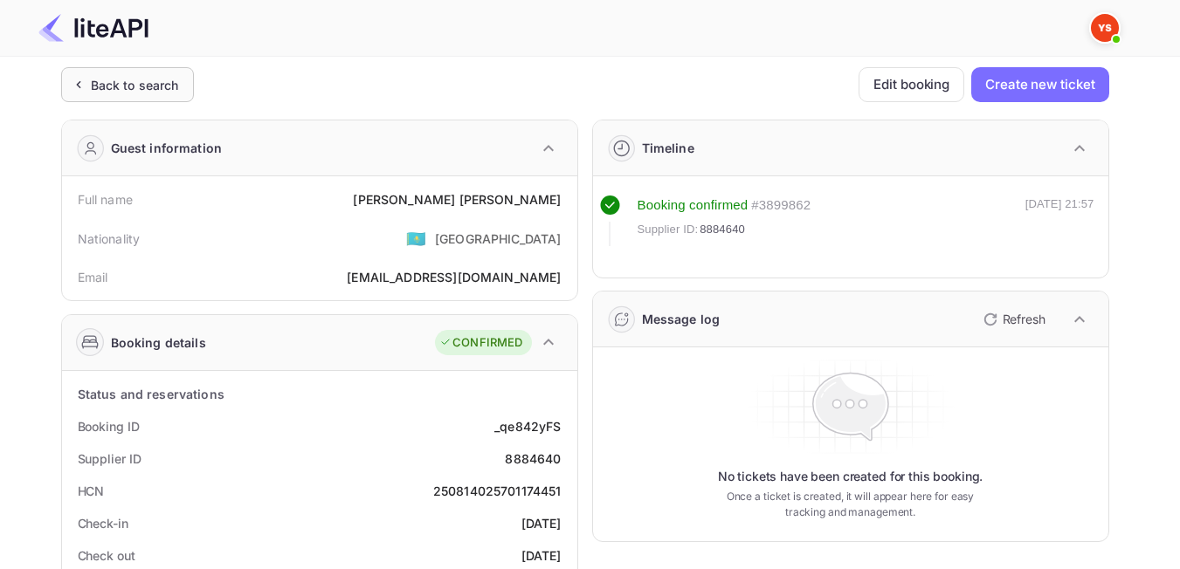
click at [168, 100] on div "Back to search" at bounding box center [127, 84] width 133 height 35
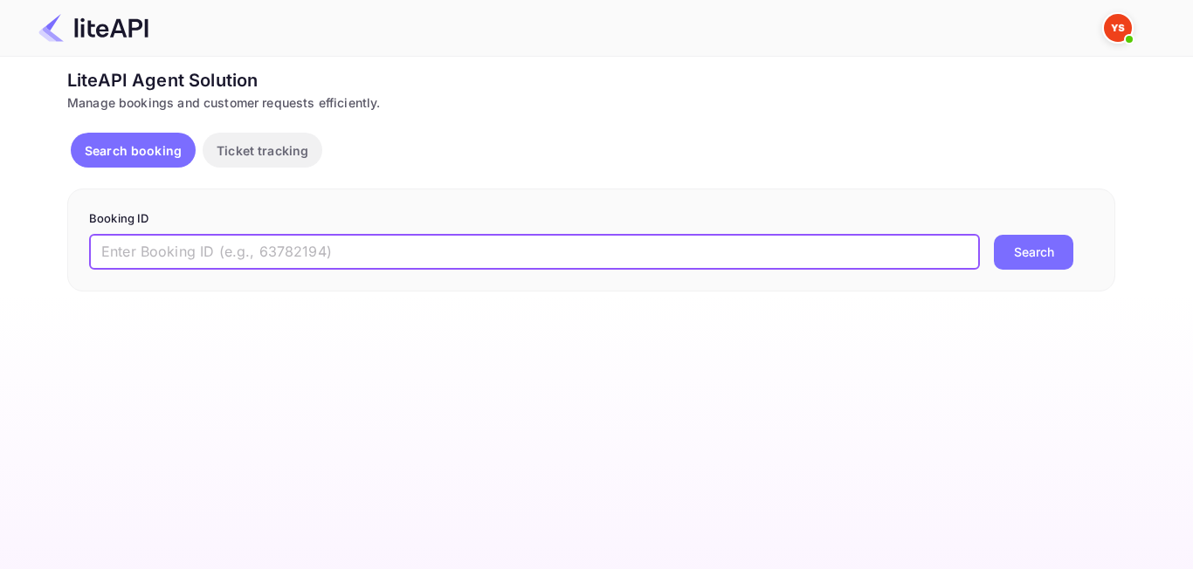
paste input "8895446"
type input "8895446"
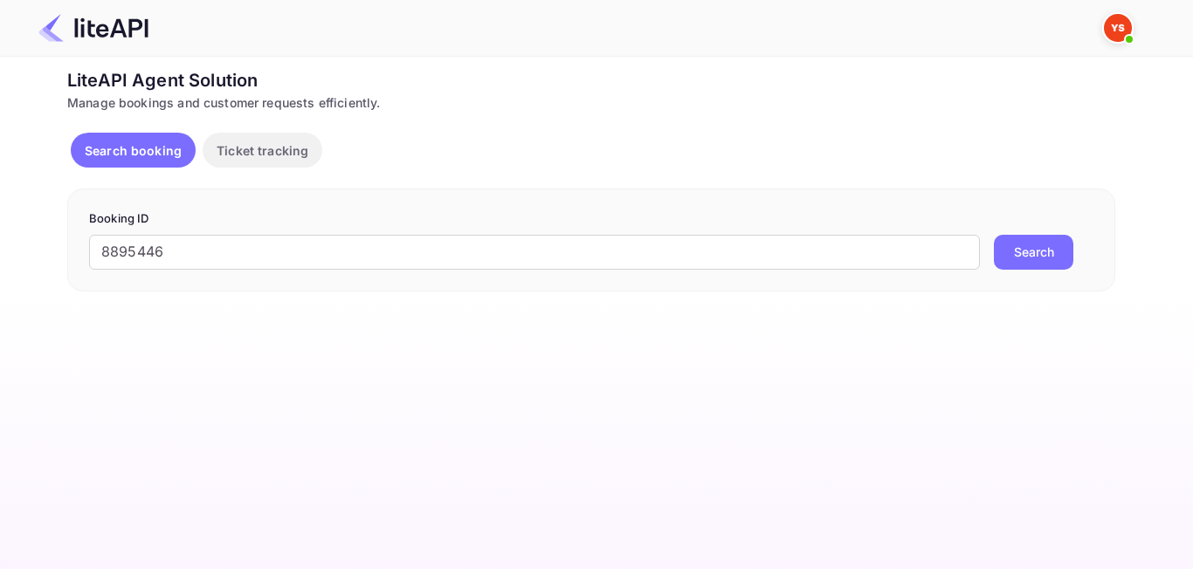
click at [1033, 258] on button "Search" at bounding box center [1033, 252] width 79 height 35
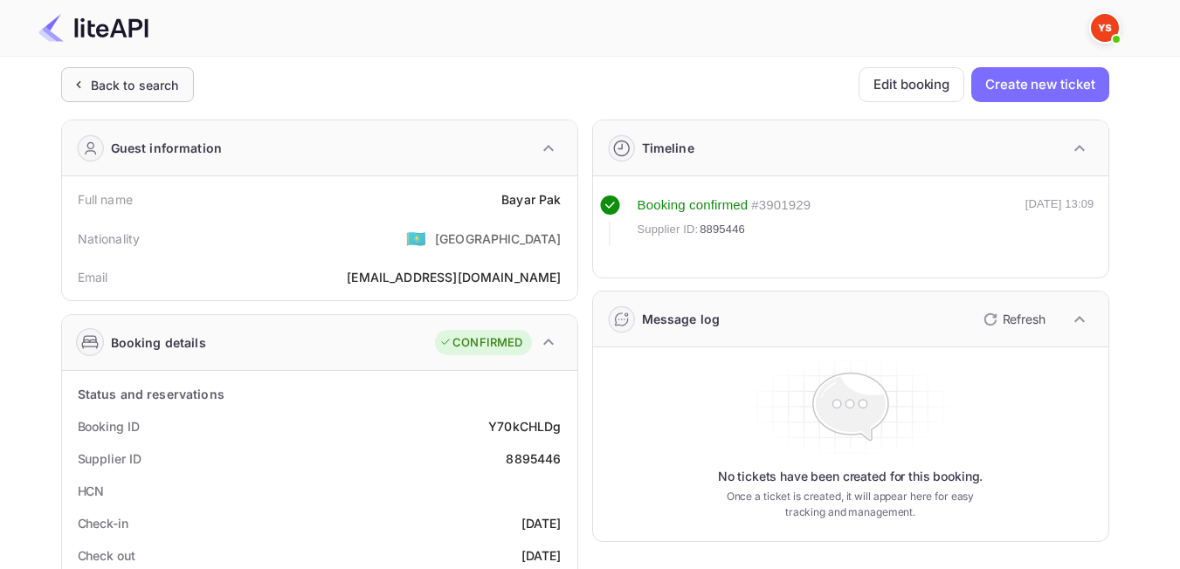
click at [119, 98] on div "Back to search" at bounding box center [127, 84] width 133 height 35
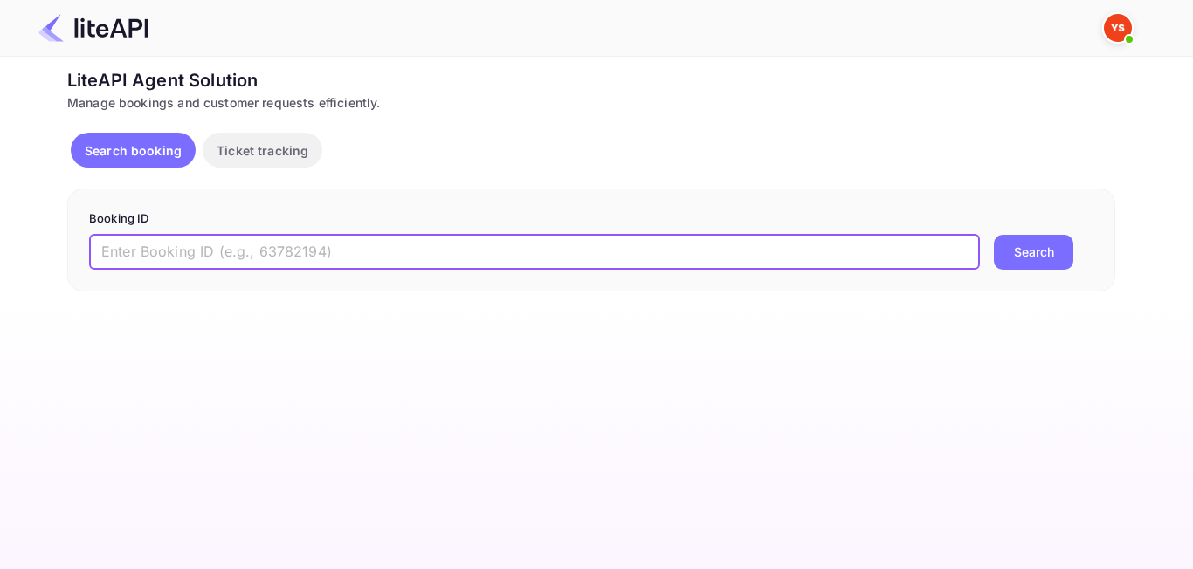
paste input "8424414"
type input "8424414"
click at [1019, 249] on button "Search" at bounding box center [1033, 252] width 79 height 35
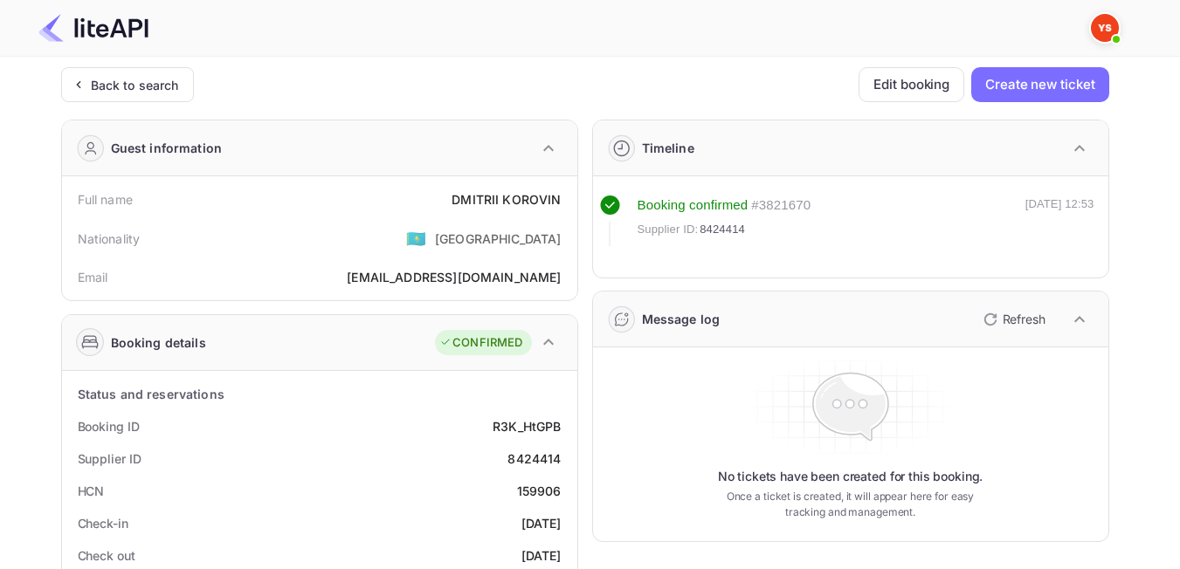
click at [156, 56] on header at bounding box center [590, 28] width 1180 height 57
click at [166, 80] on div "Back to search" at bounding box center [135, 85] width 88 height 18
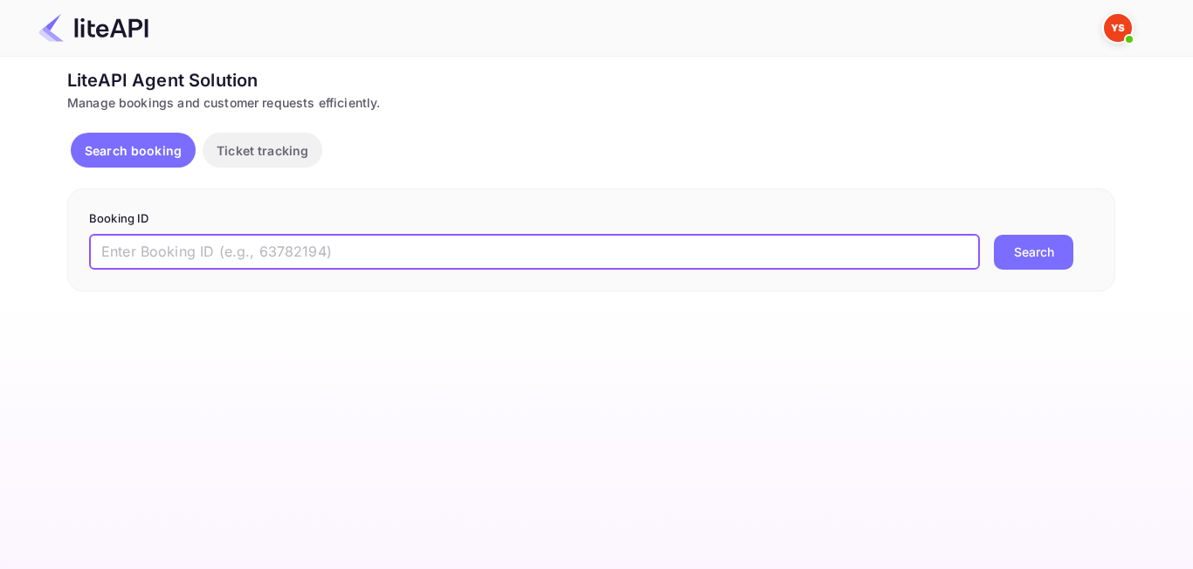
paste input "8705872"
type input "8705872"
click at [1039, 253] on button "Search" at bounding box center [1033, 252] width 79 height 35
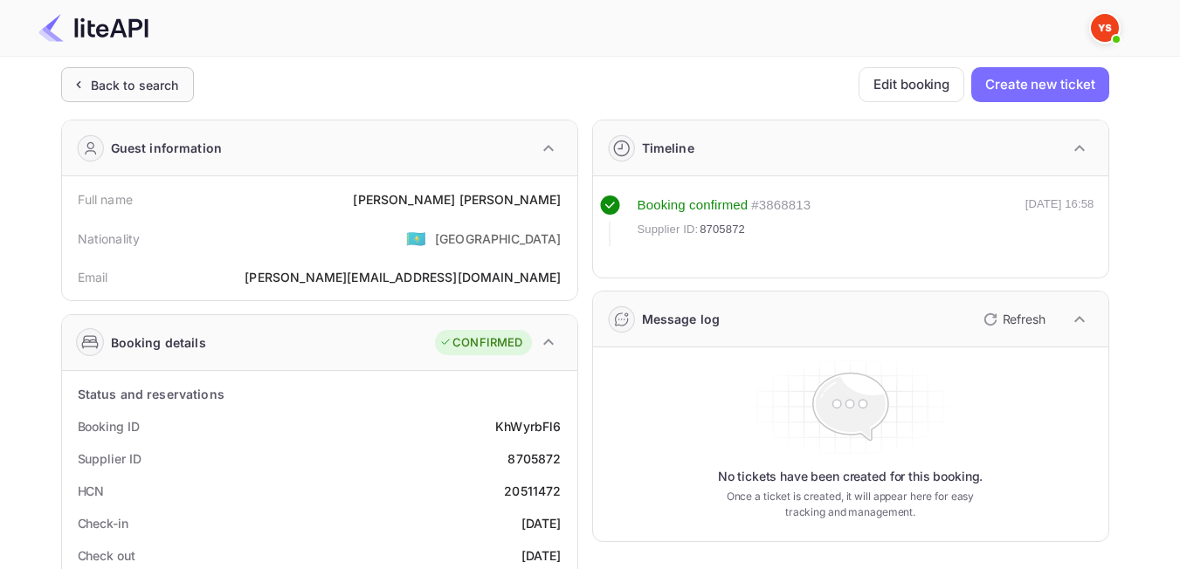
click at [178, 89] on div "Back to search" at bounding box center [135, 85] width 88 height 18
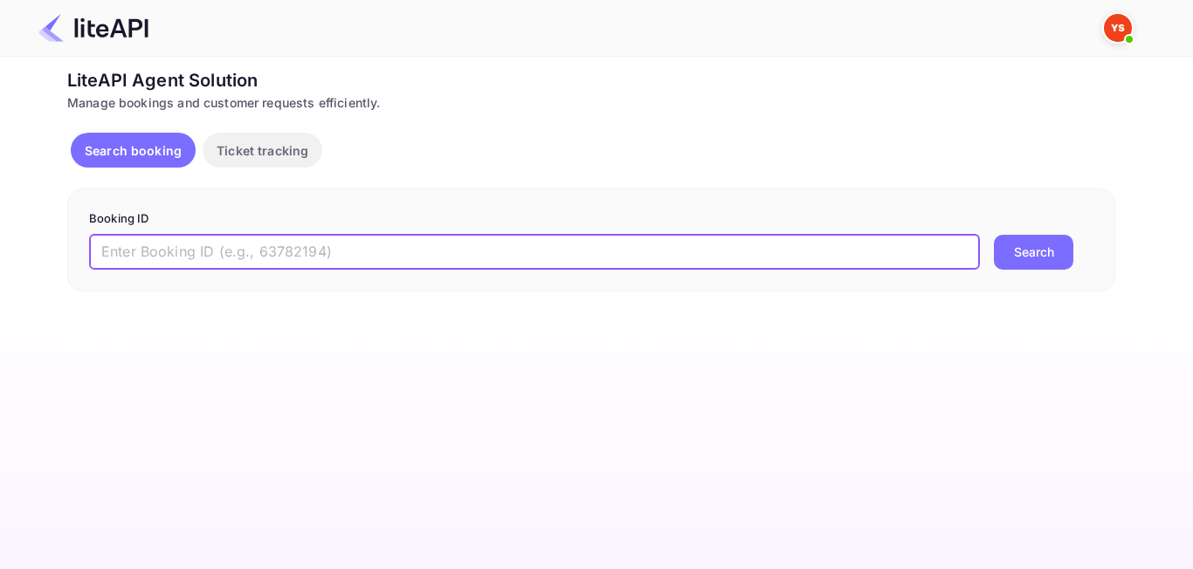
paste input "7804117"
type input "7804117"
click at [1008, 270] on div "Booking ID 7804117 ​ Search" at bounding box center [591, 240] width 1048 height 103
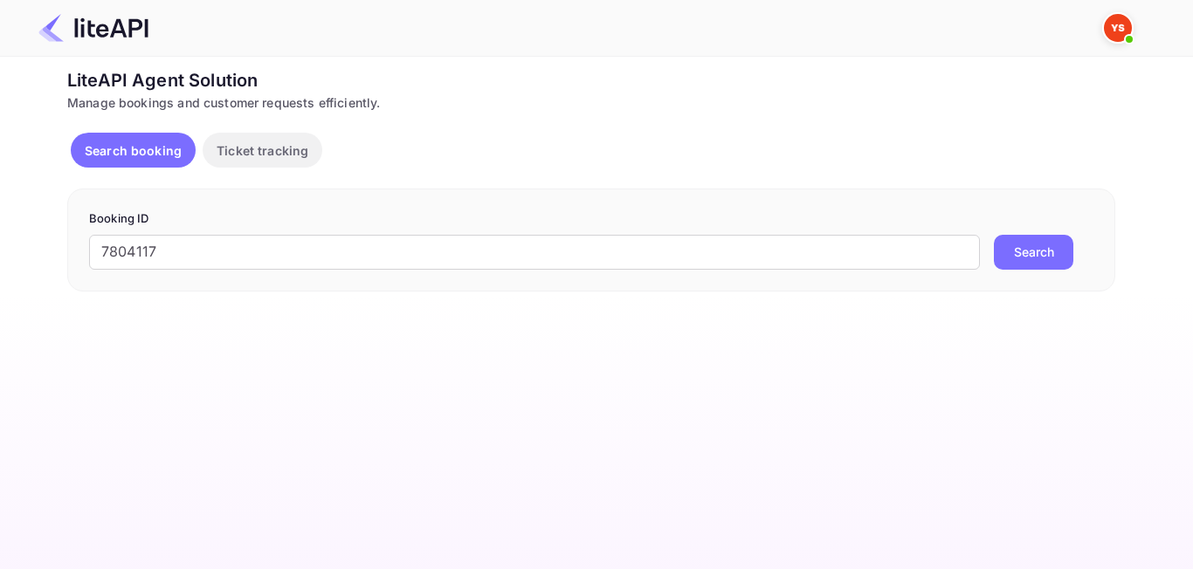
click at [1015, 266] on button "Search" at bounding box center [1033, 252] width 79 height 35
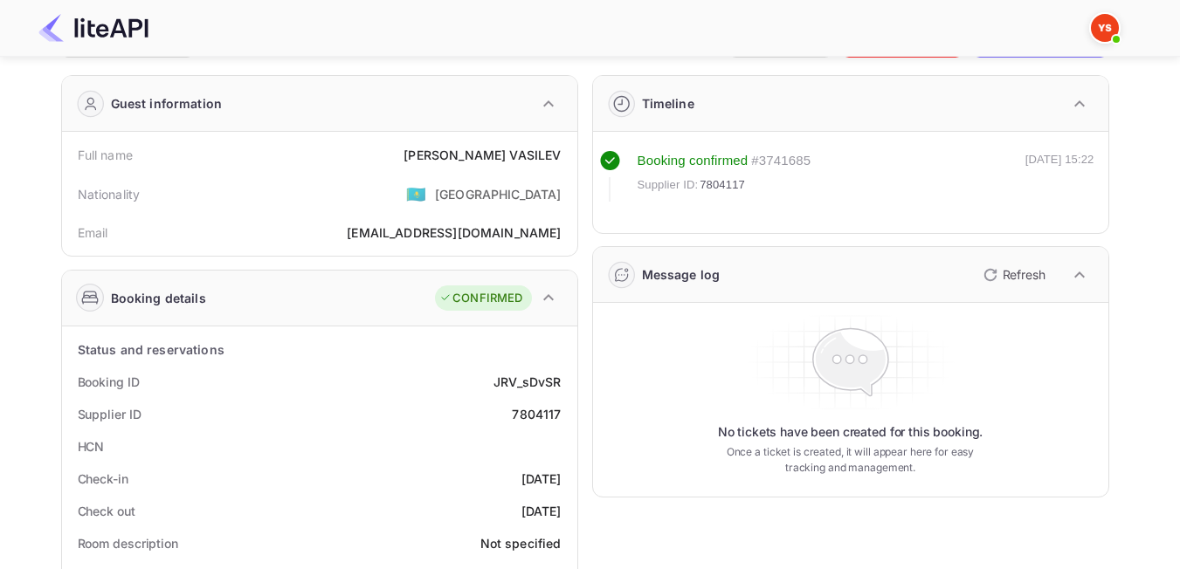
scroll to position [87, 0]
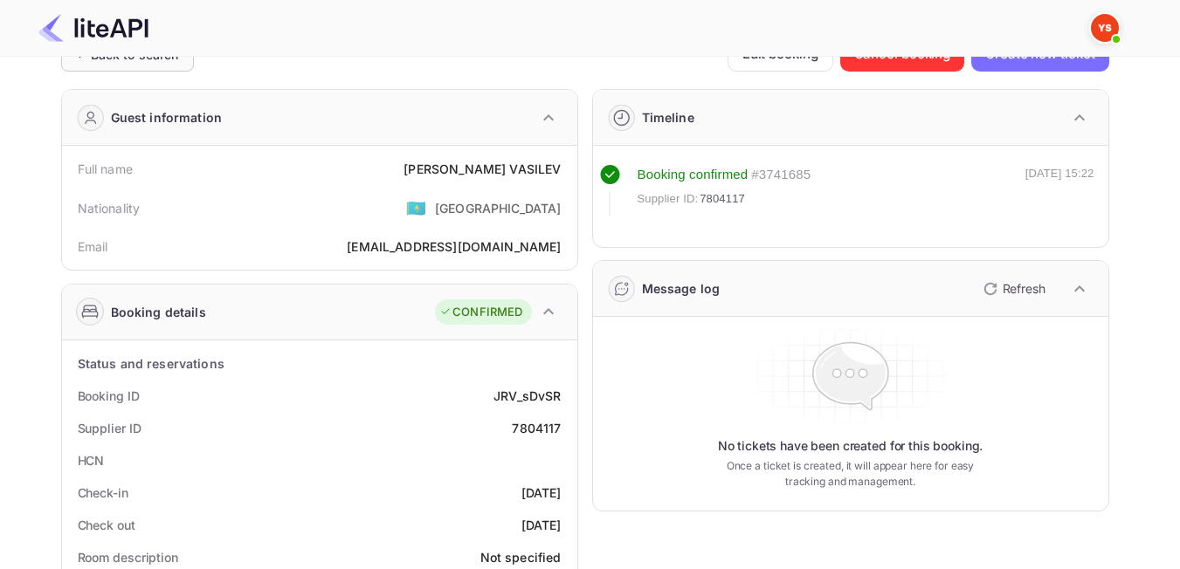
scroll to position [0, 0]
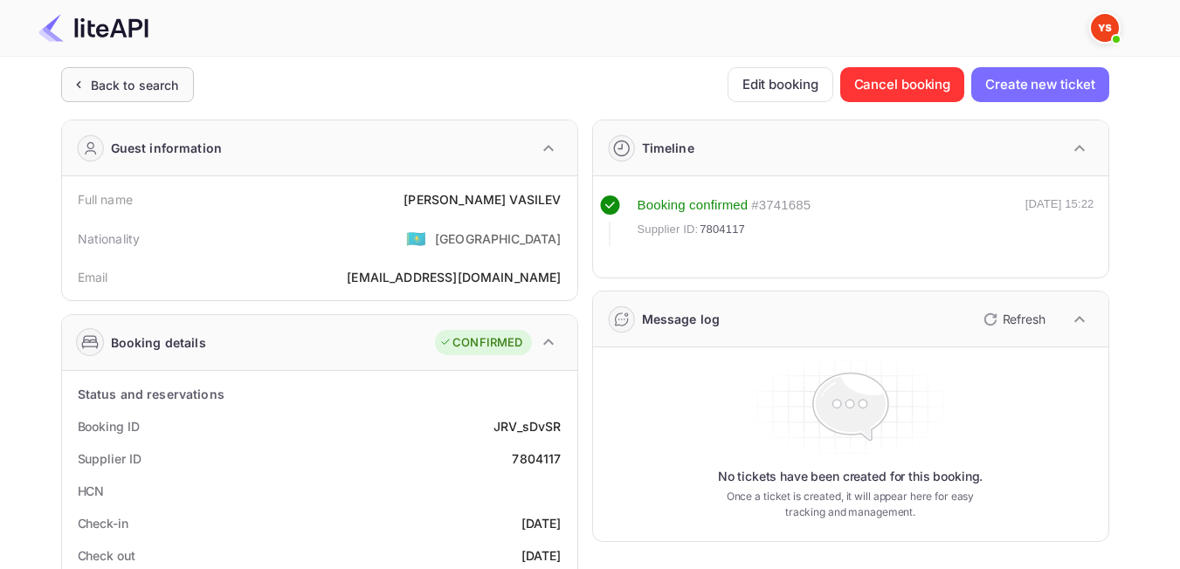
click at [146, 87] on div "Back to search" at bounding box center [135, 85] width 88 height 18
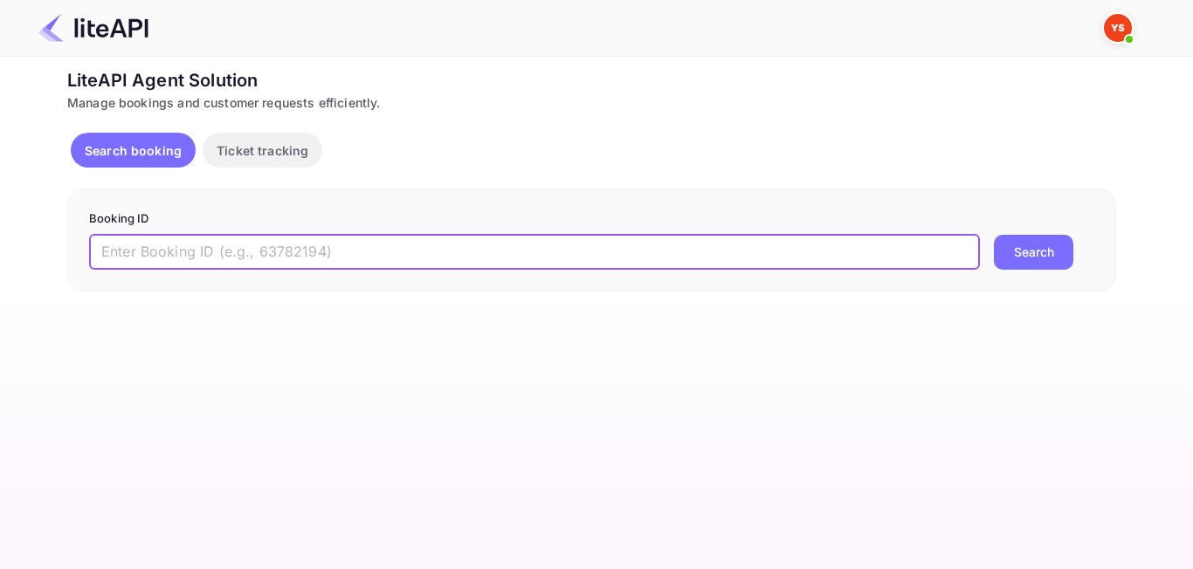
paste input "8022824"
type input "8022824"
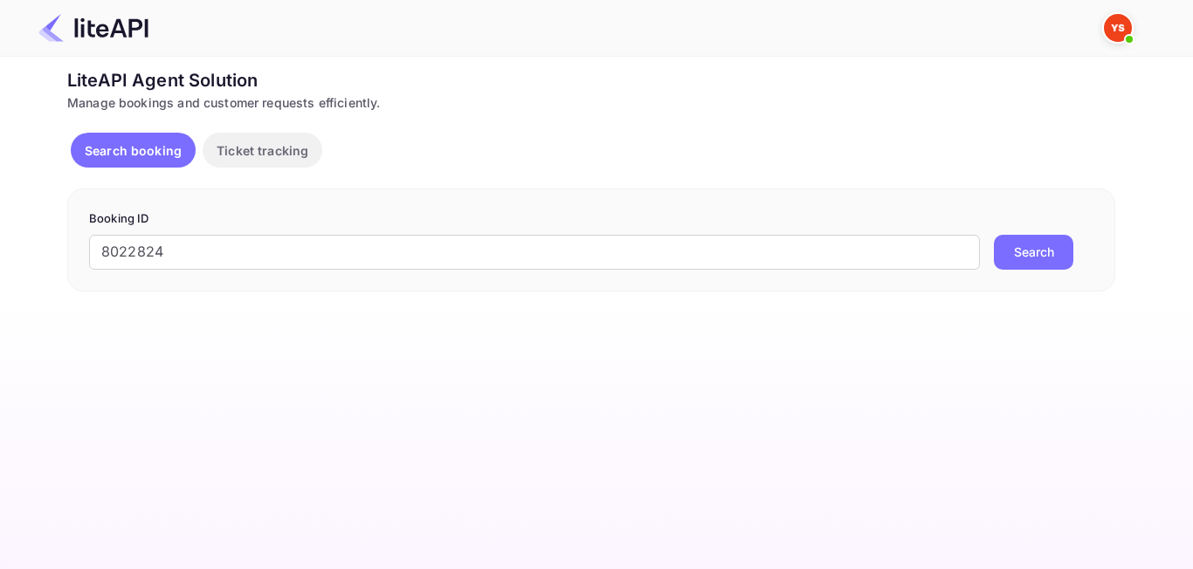
click at [1009, 266] on button "Search" at bounding box center [1033, 252] width 79 height 35
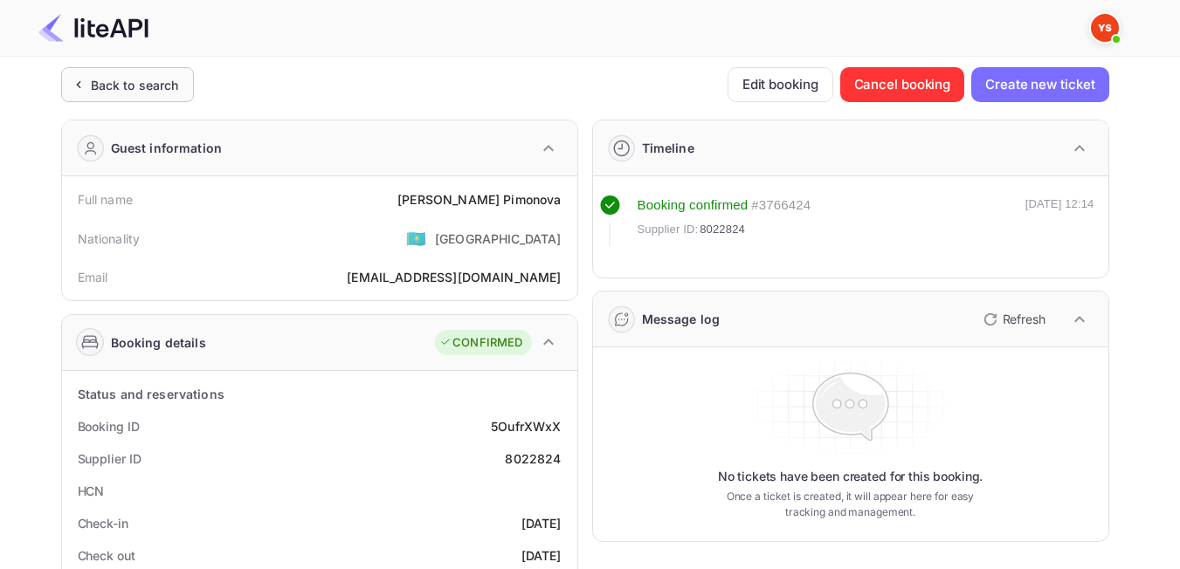
click at [146, 89] on div "Back to search" at bounding box center [135, 85] width 88 height 18
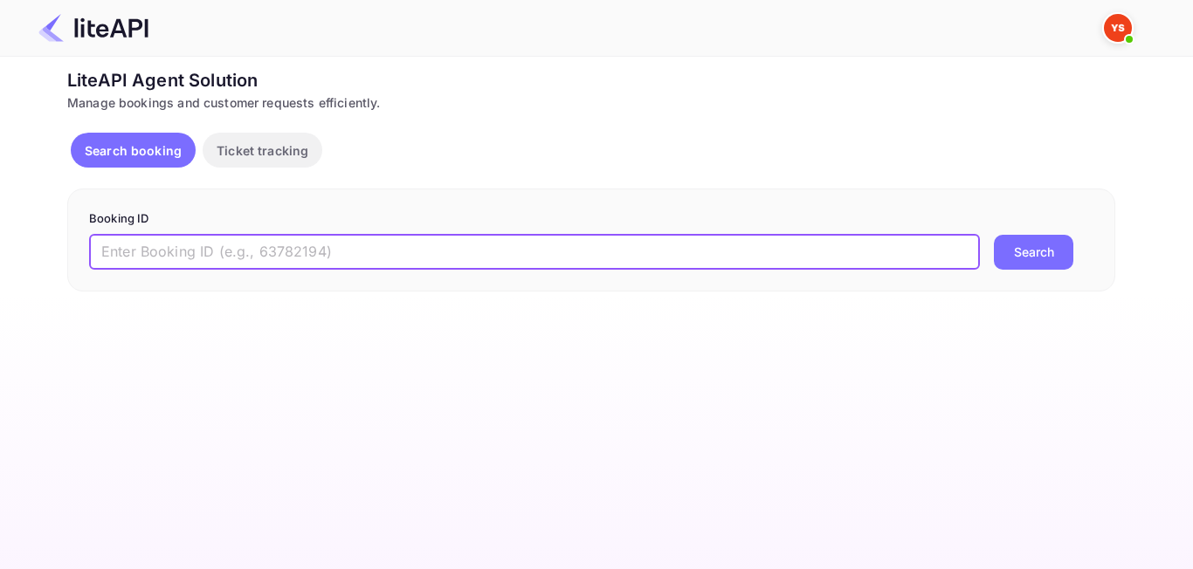
paste input "8994586"
type input "8994586"
click at [1014, 264] on button "Search" at bounding box center [1033, 252] width 79 height 35
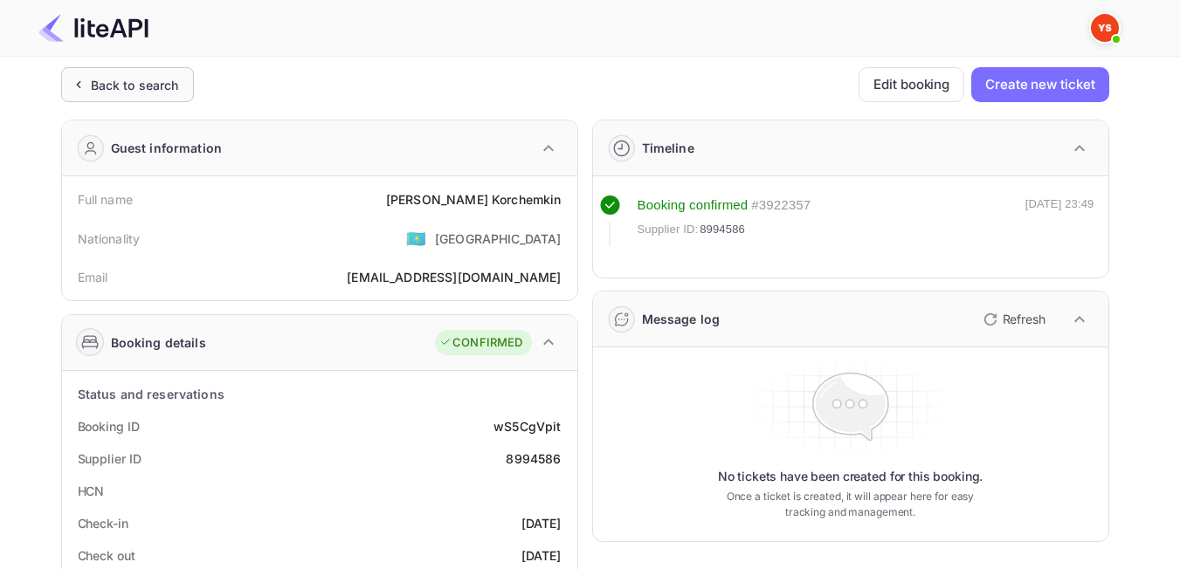
click at [125, 82] on div "Back to search" at bounding box center [135, 85] width 88 height 18
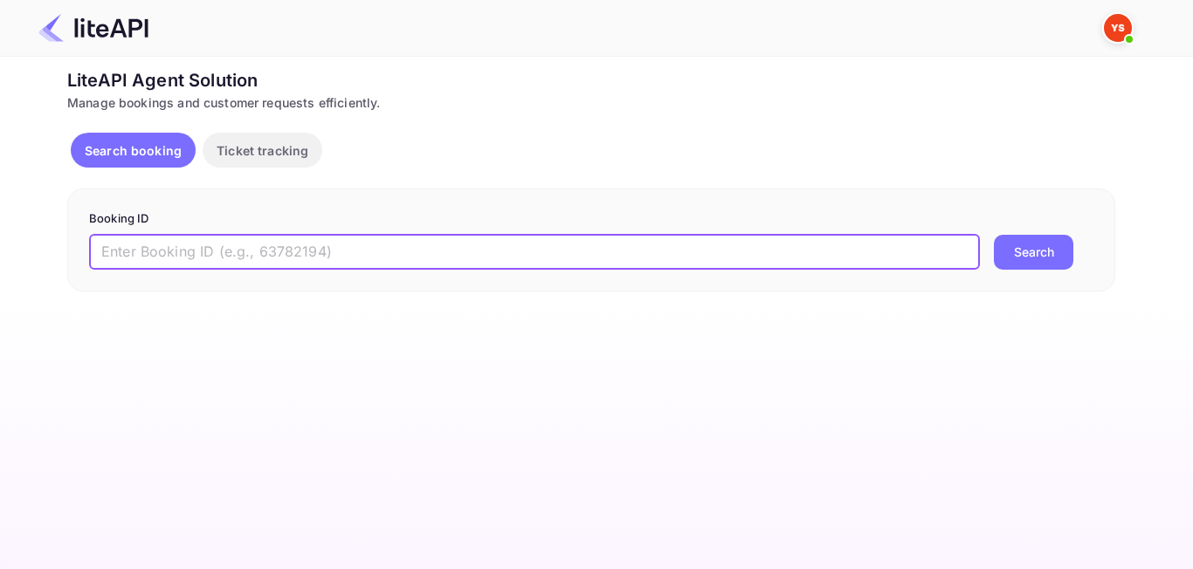
paste input "8902808"
type input "8902808"
click at [1046, 254] on button "Search" at bounding box center [1033, 252] width 79 height 35
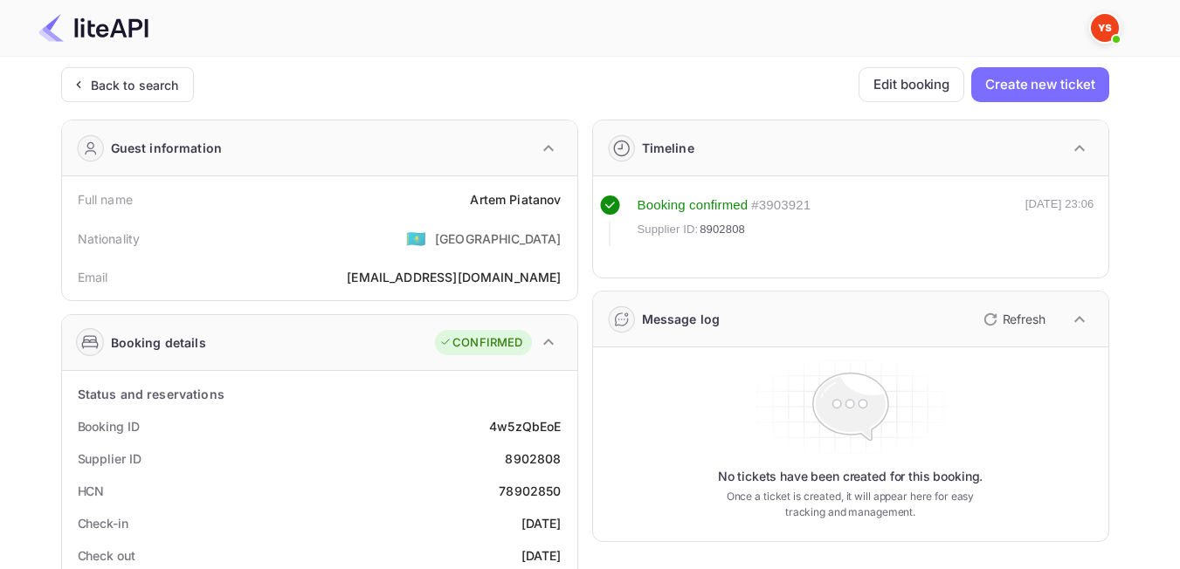
click at [161, 92] on div "Back to search" at bounding box center [135, 85] width 88 height 18
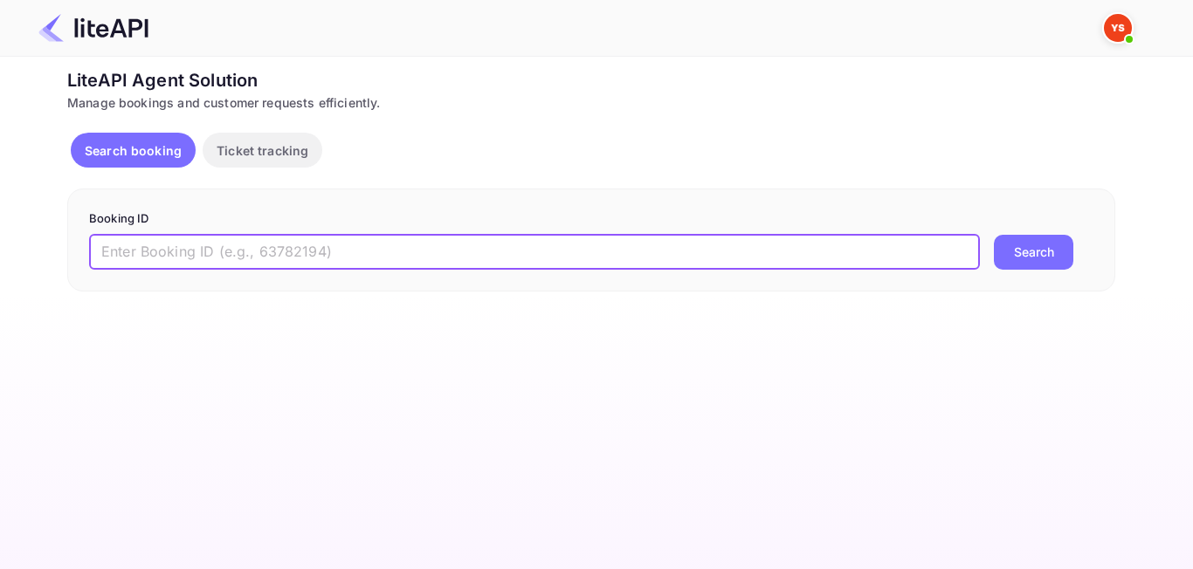
paste input "8895314"
type input "8895314"
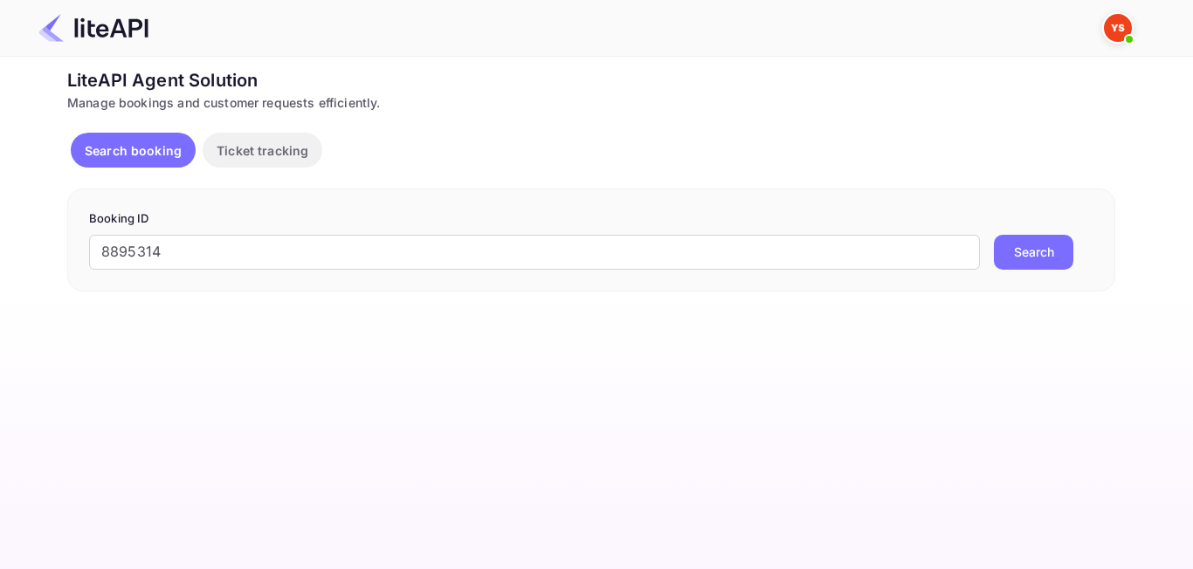
click at [1019, 253] on button "Search" at bounding box center [1033, 252] width 79 height 35
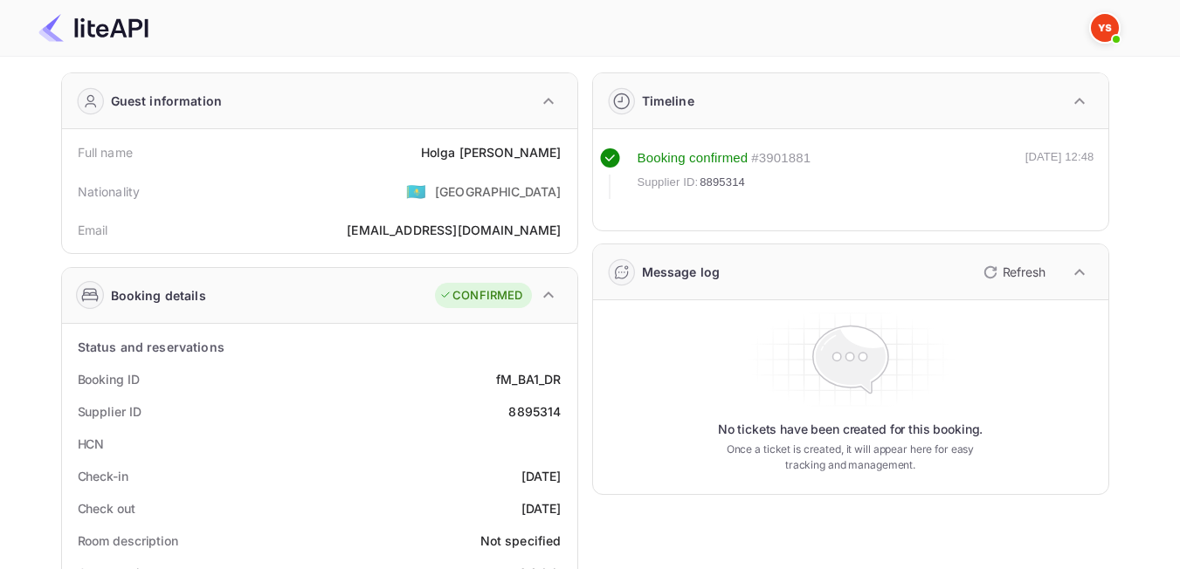
scroll to position [87, 0]
